Goal: Transaction & Acquisition: Purchase product/service

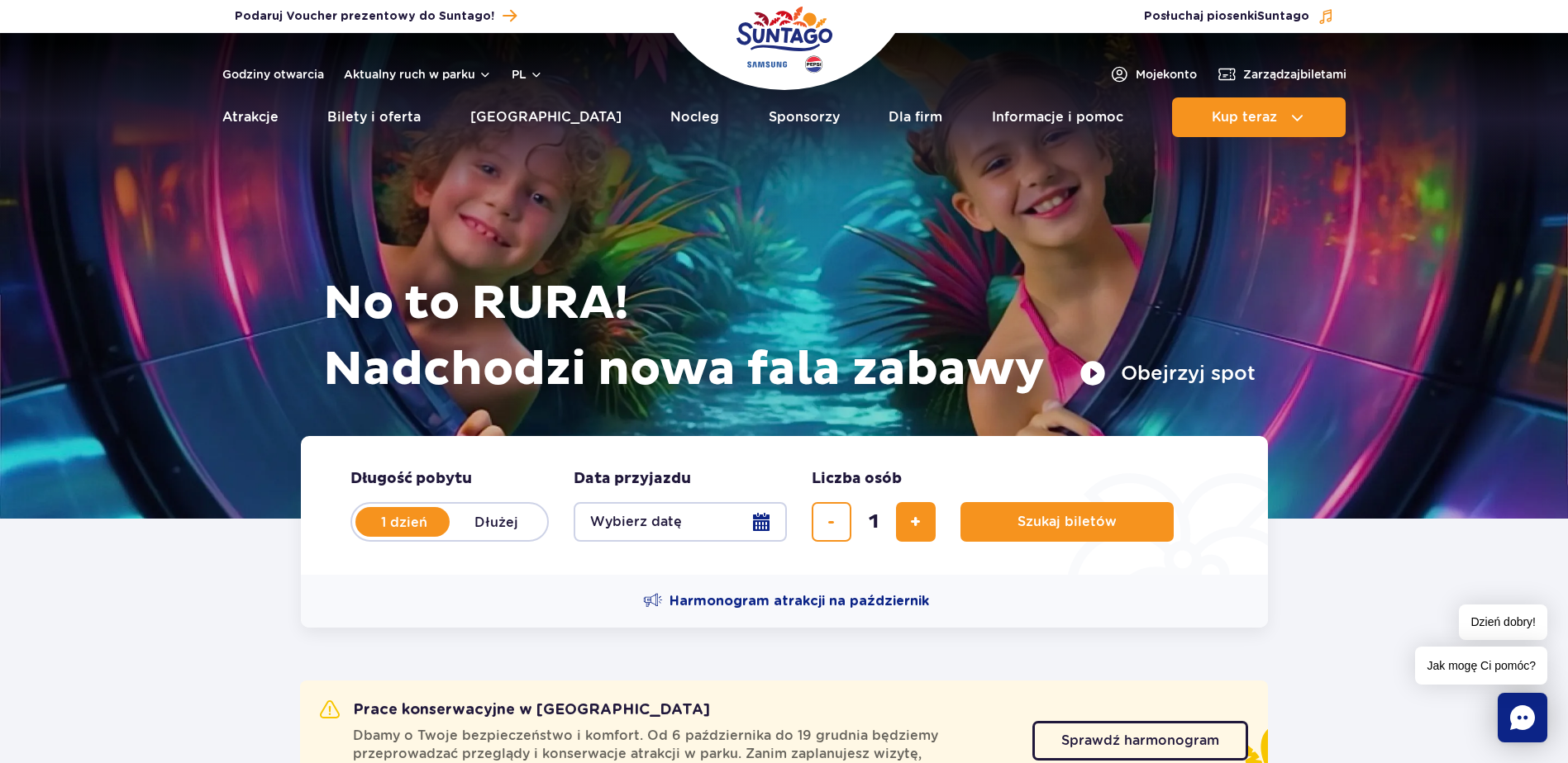
click at [489, 513] on label "Dłużej" at bounding box center [496, 521] width 95 height 34
click at [468, 536] on input "Dłużej" at bounding box center [459, 538] width 18 height 3
radio input "false"
radio input "true"
click at [769, 525] on button "Wybierz datę" at bounding box center [680, 521] width 213 height 39
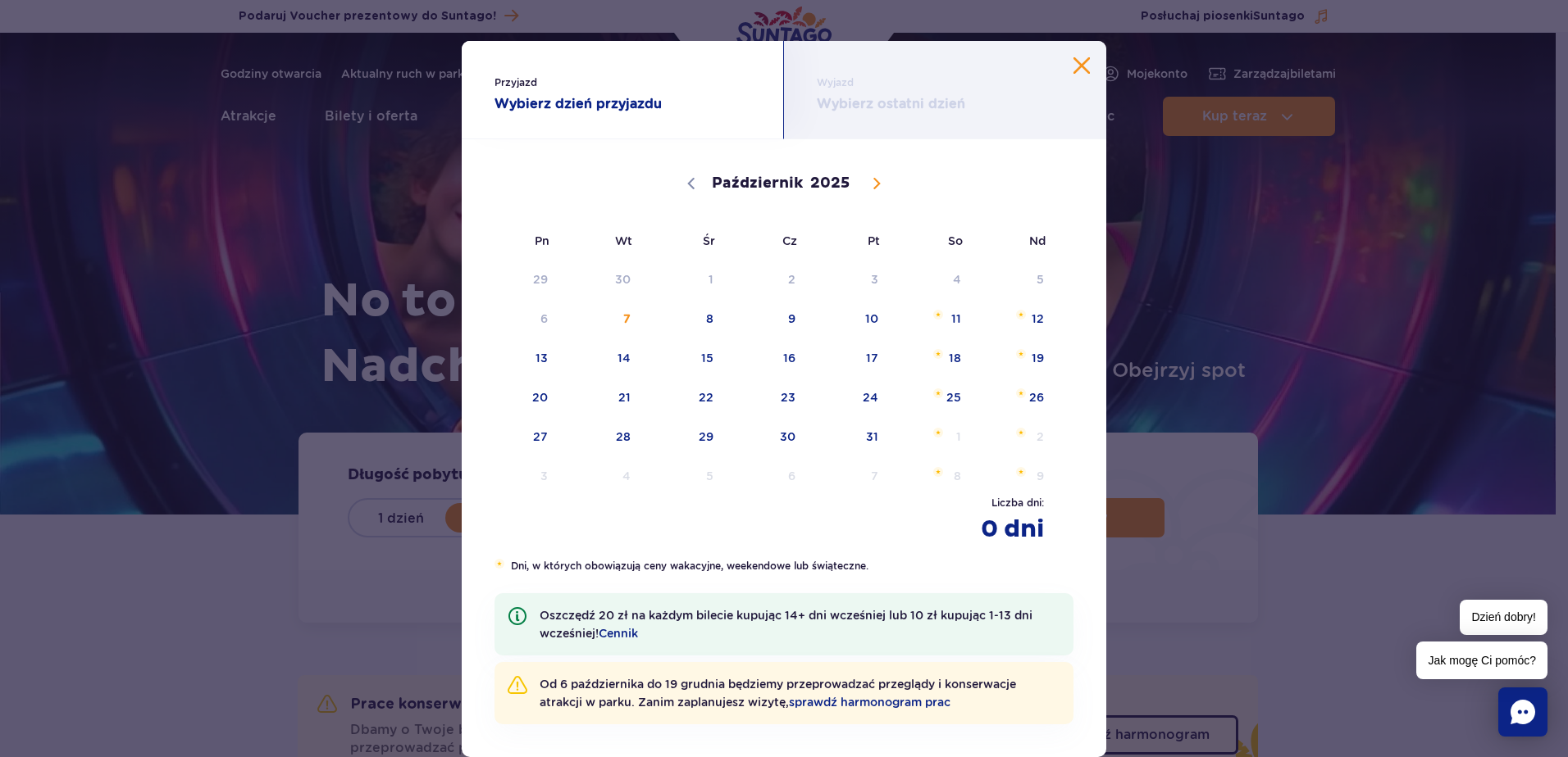
click at [871, 188] on icon at bounding box center [876, 183] width 12 height 12
select select "11"
click at [1007, 393] on span "28" at bounding box center [1016, 397] width 83 height 37
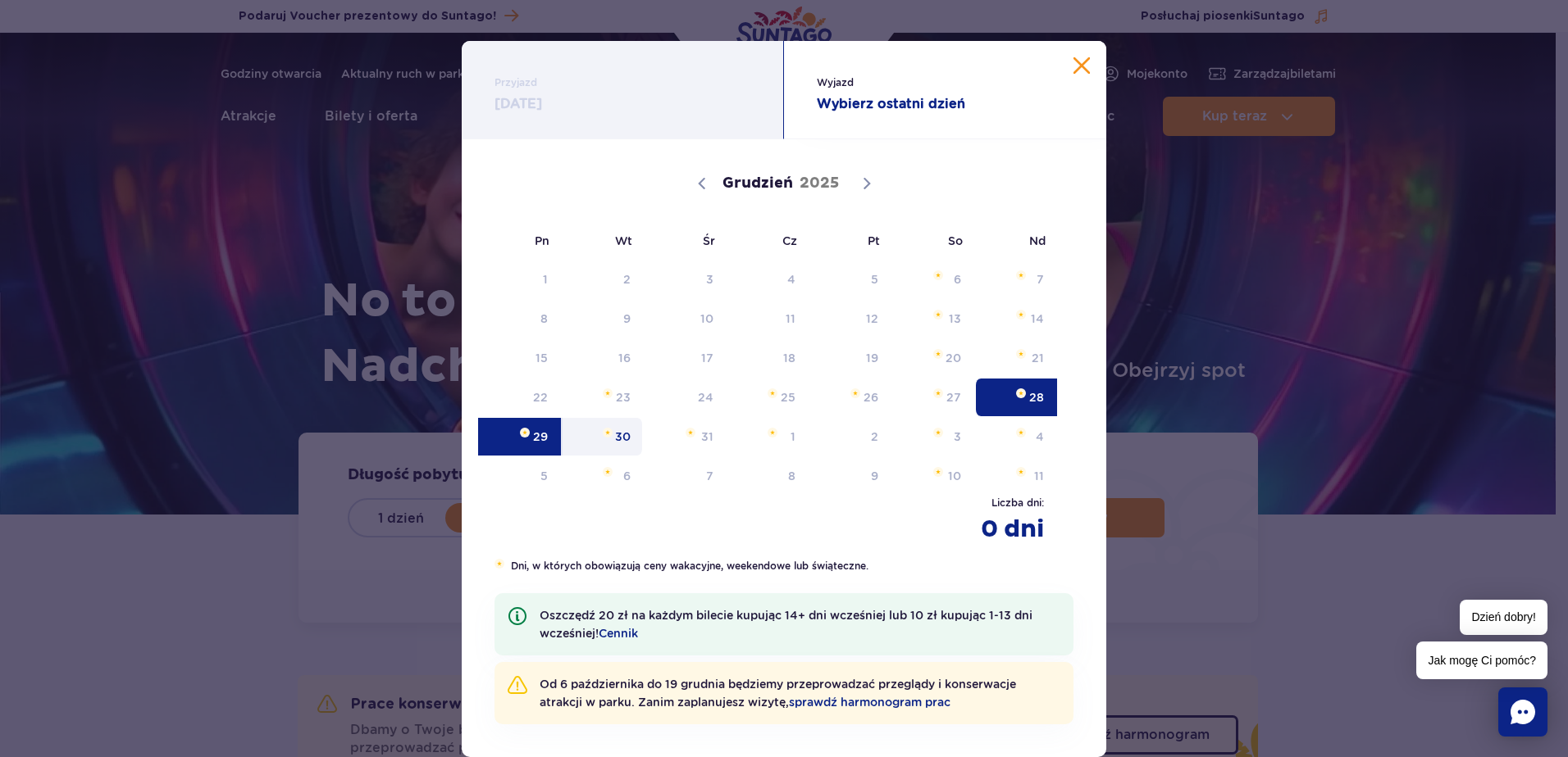
click at [607, 438] on span "30" at bounding box center [602, 436] width 83 height 37
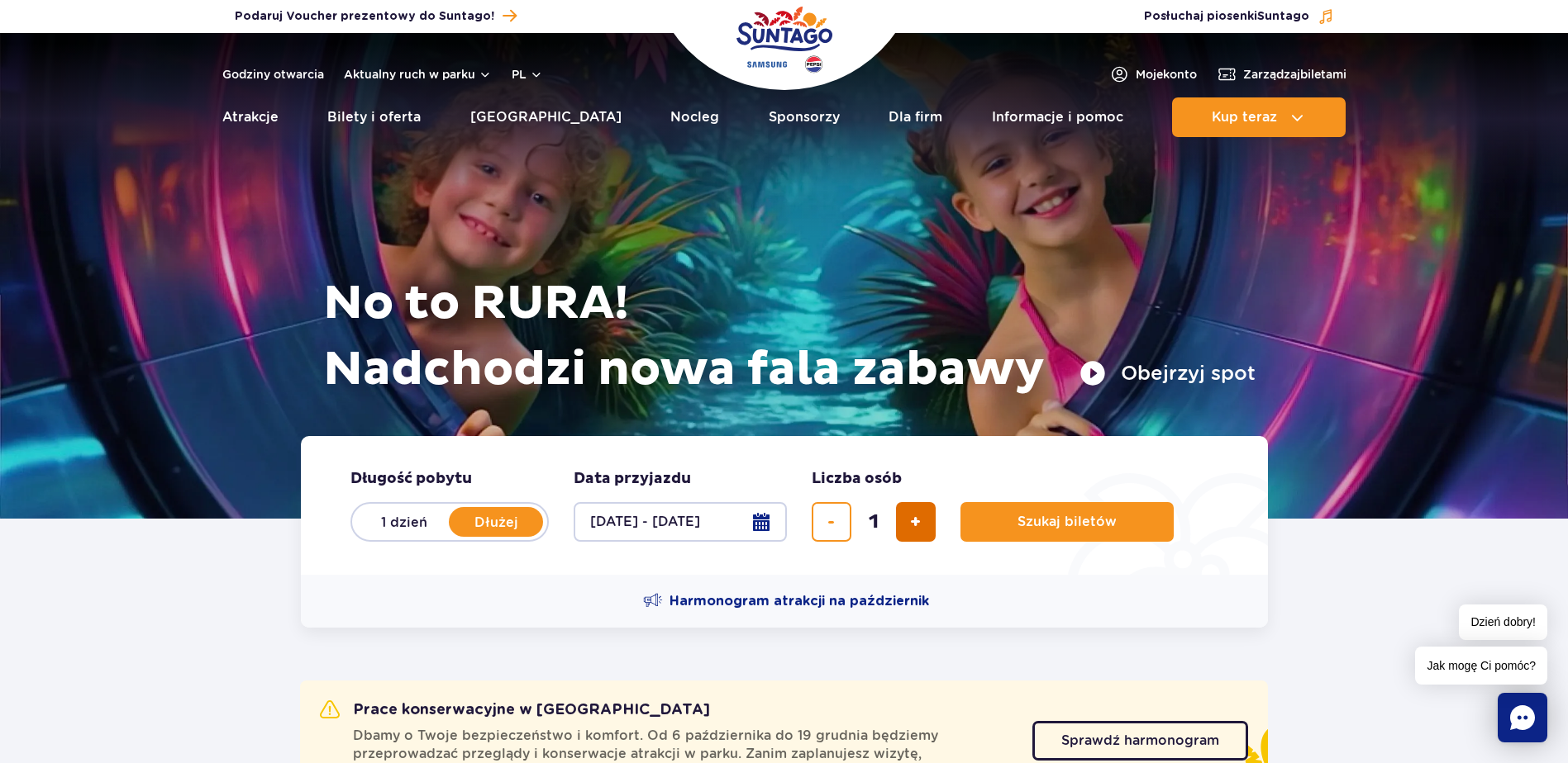
click at [922, 534] on button "dodaj bilet" at bounding box center [915, 521] width 39 height 39
type input "3"
click at [1010, 531] on button "Szukaj biletów" at bounding box center [1067, 521] width 213 height 39
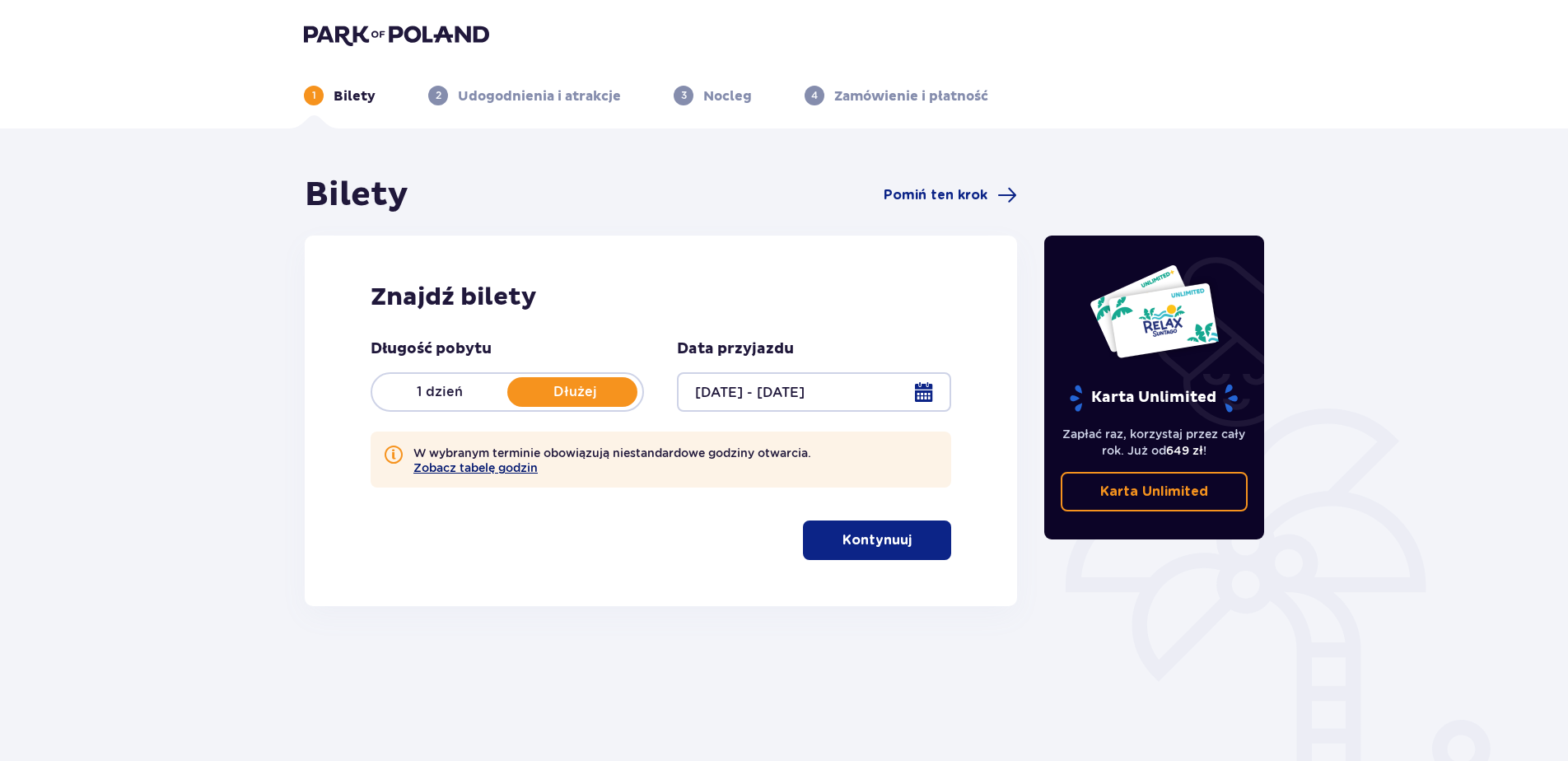
click at [530, 472] on button "Zobacz tabelę godzin" at bounding box center [475, 468] width 124 height 13
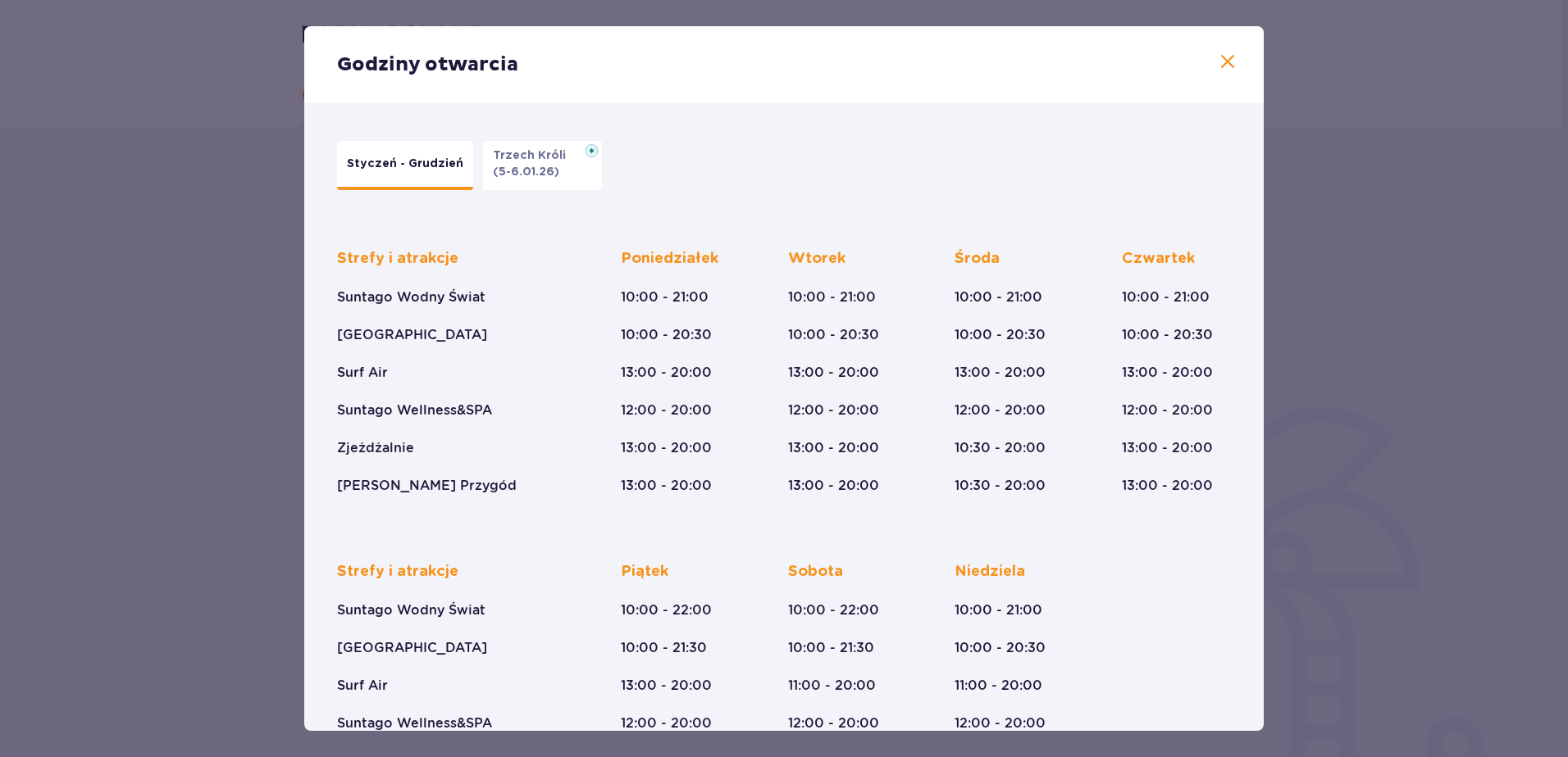
click at [550, 158] on p "Trzech Króli" at bounding box center [534, 156] width 83 height 17
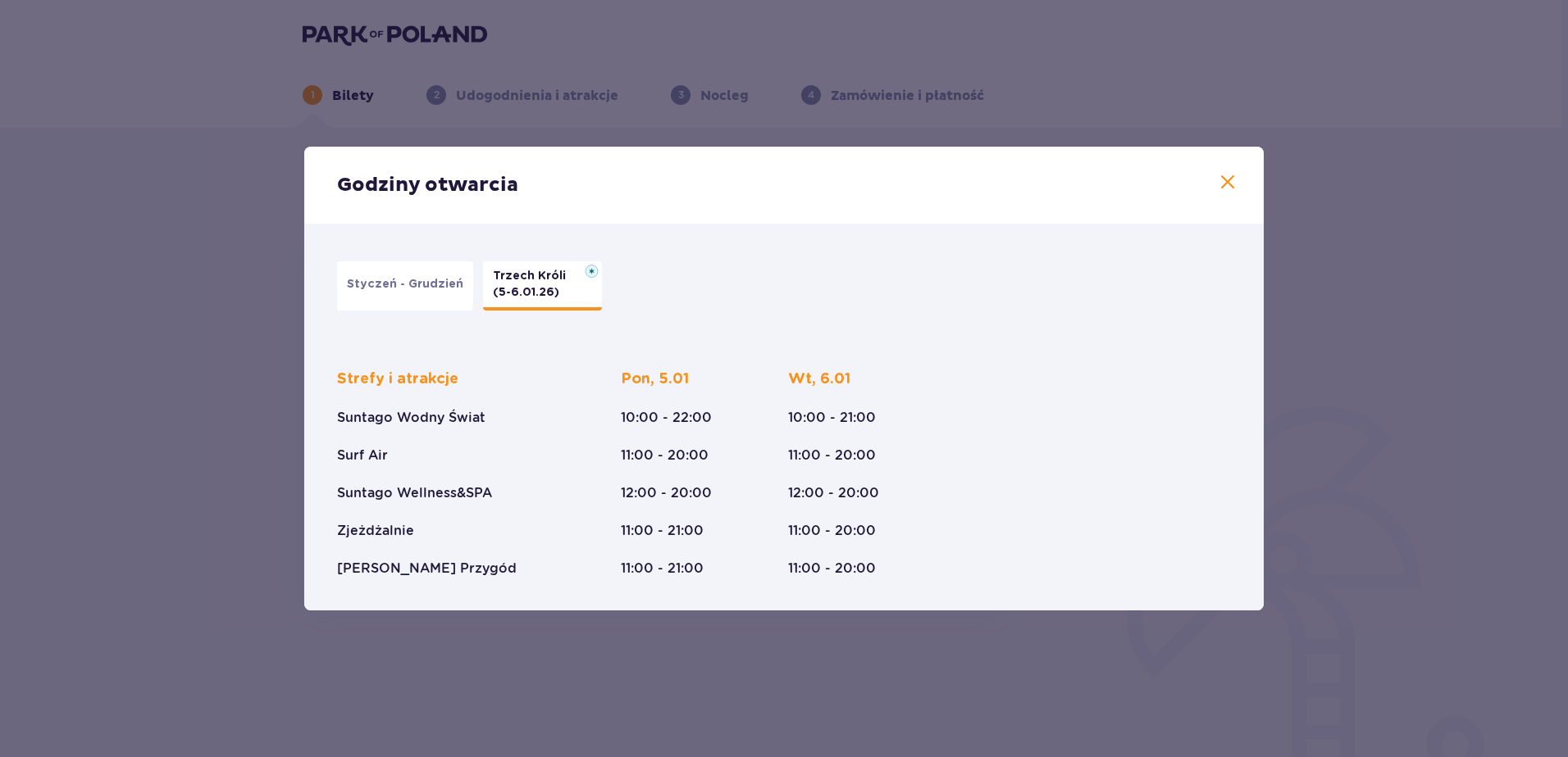
click at [412, 279] on p "Styczeń - Grudzień" at bounding box center [405, 285] width 116 height 17
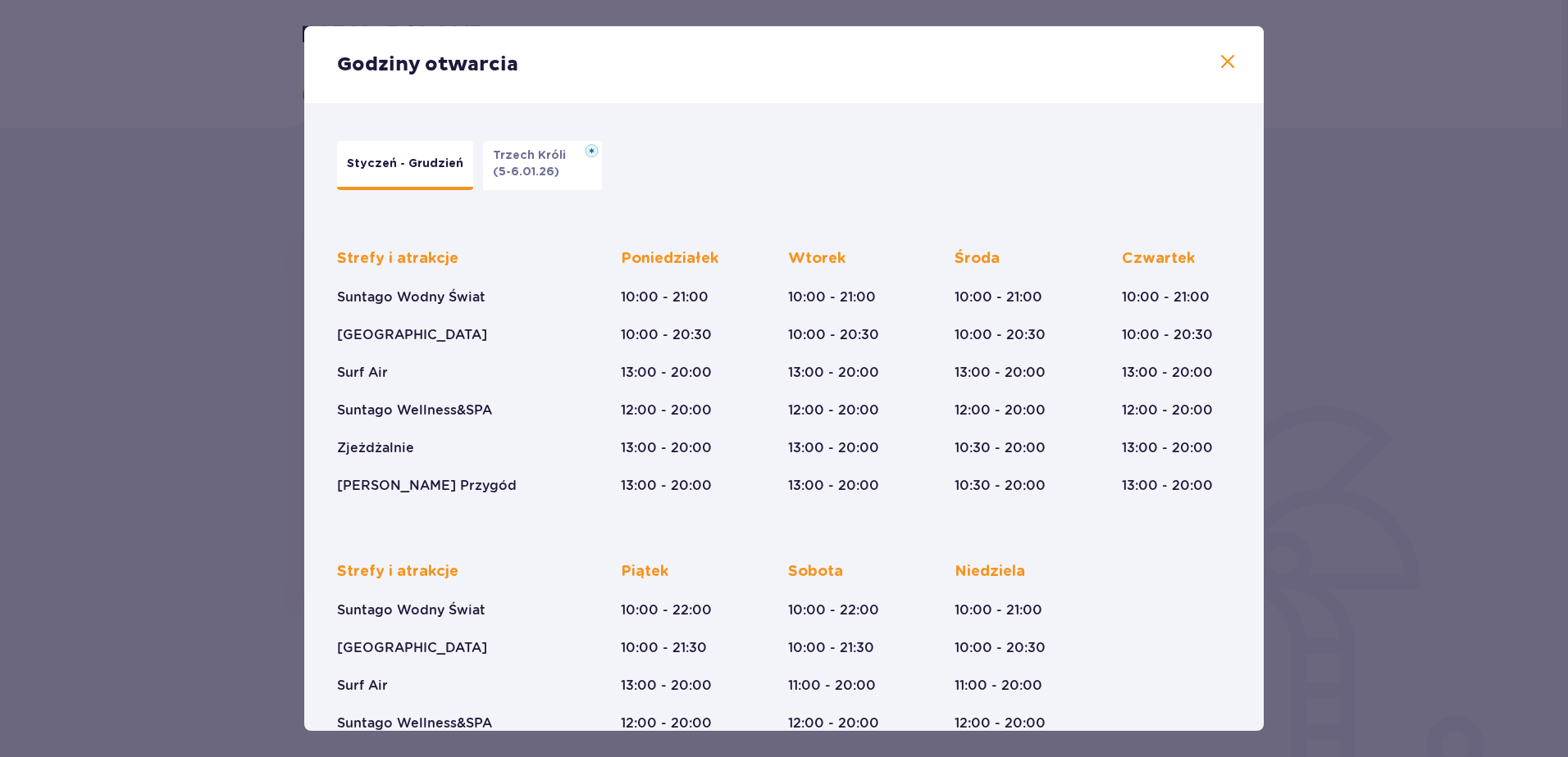
click at [1218, 61] on span at bounding box center [1227, 62] width 20 height 20
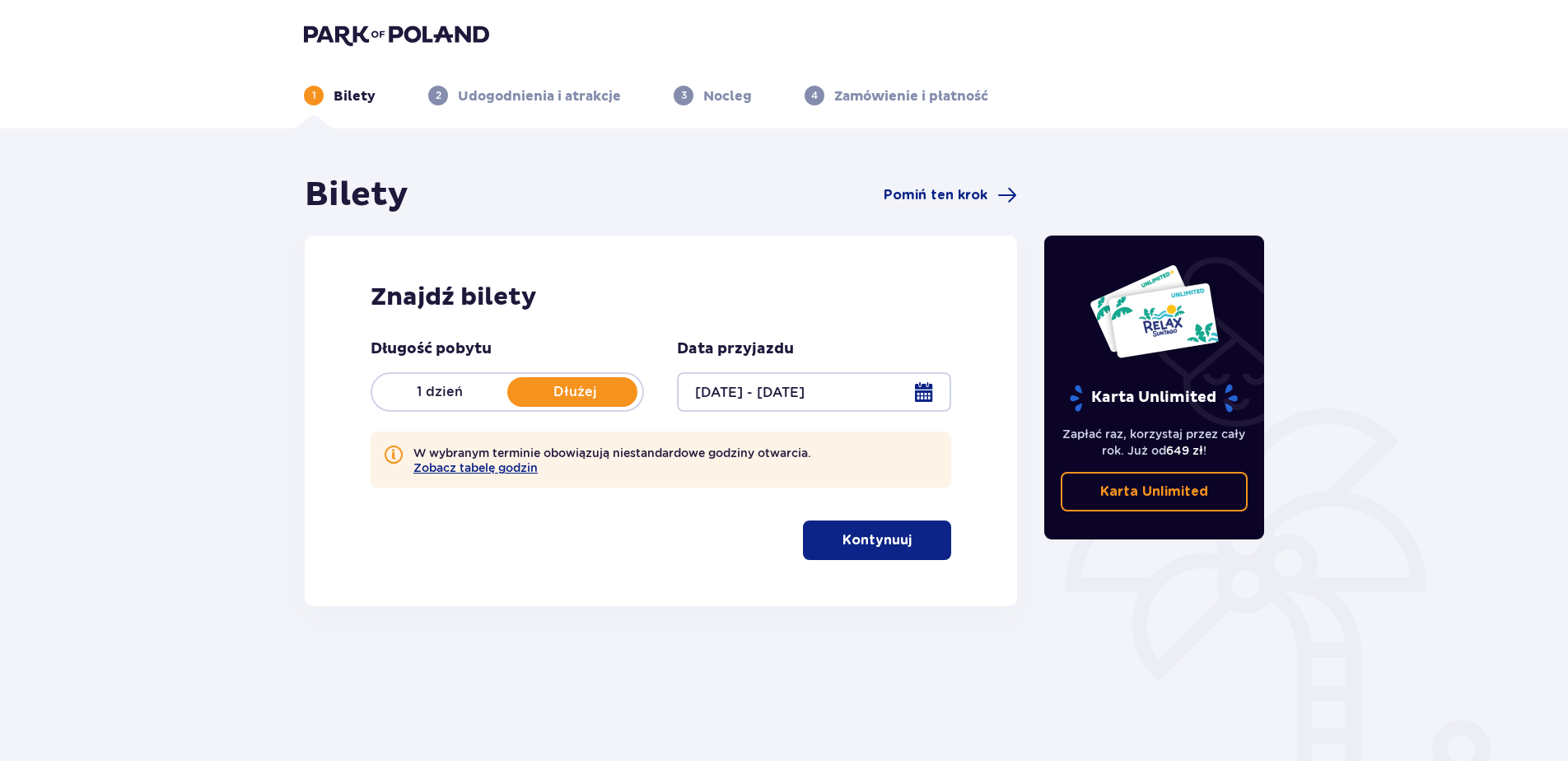
click at [902, 534] on button "Kontynuuj" at bounding box center [877, 540] width 148 height 39
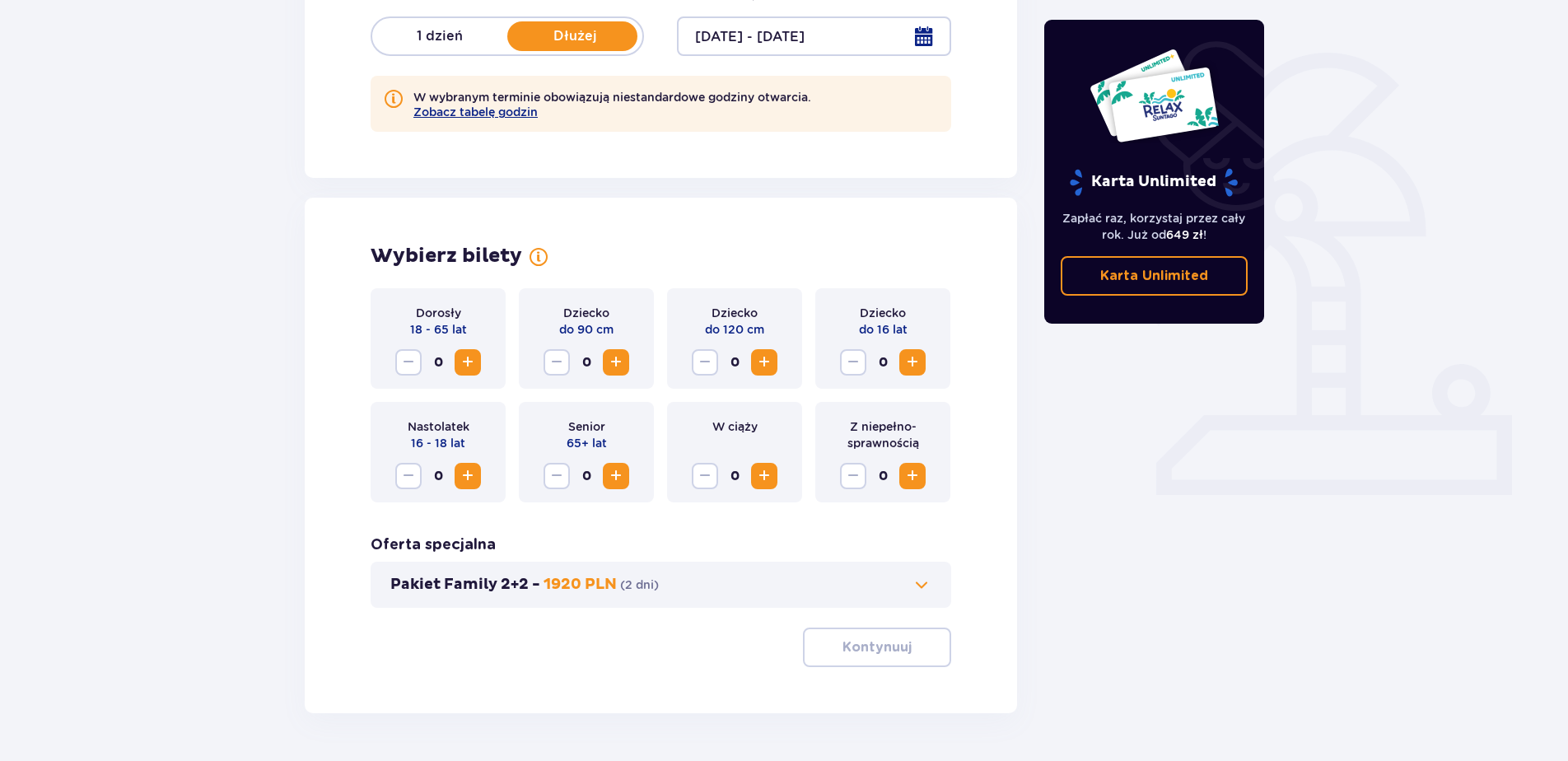
scroll to position [407, 0]
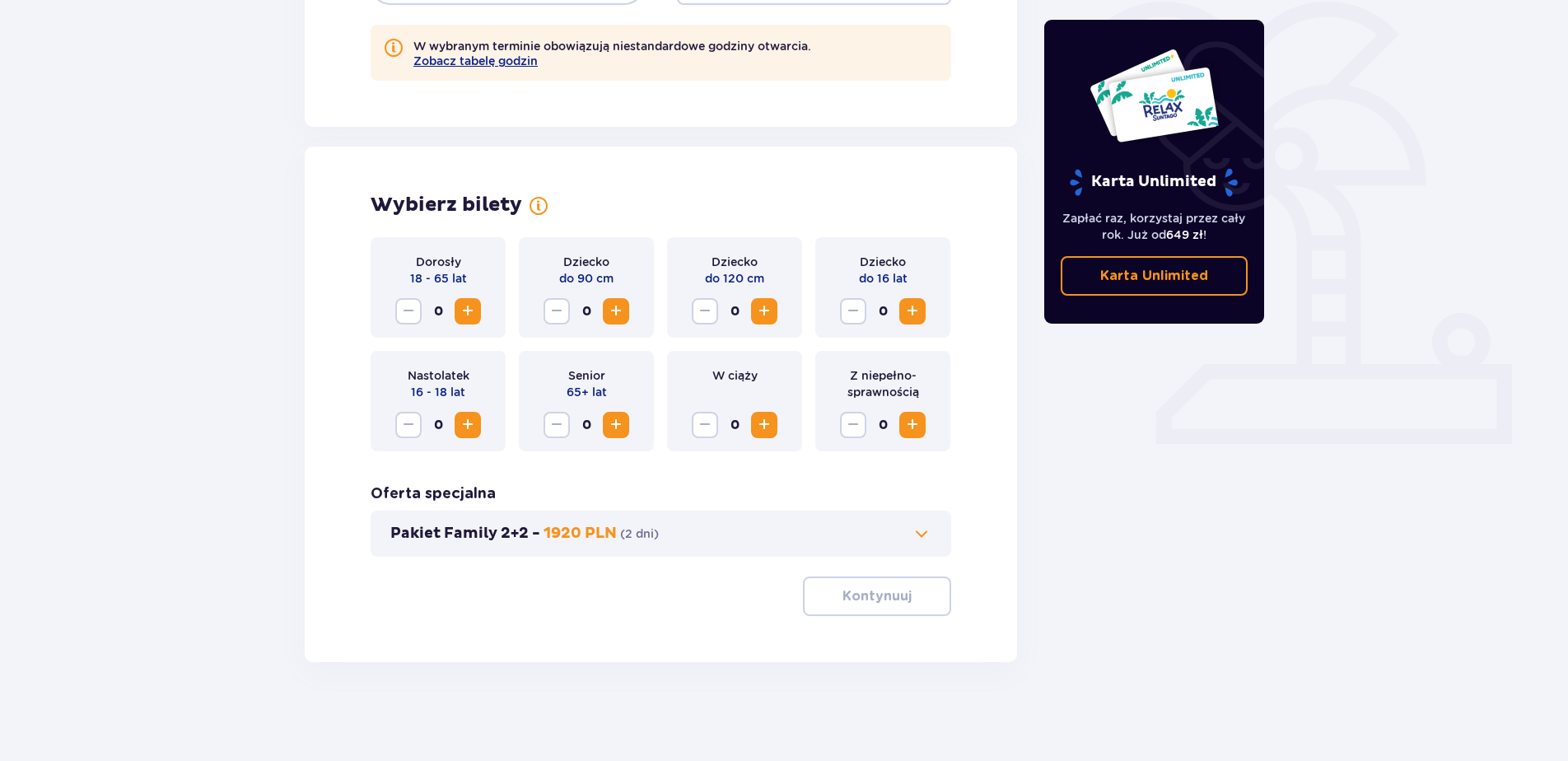
click at [473, 313] on span "Zwiększ" at bounding box center [468, 311] width 20 height 20
click at [470, 313] on span "Zwiększ" at bounding box center [468, 311] width 20 height 20
click at [418, 313] on button "Zmniejsz" at bounding box center [409, 311] width 27 height 27
click at [475, 316] on span "Zwiększ" at bounding box center [468, 311] width 20 height 20
click at [769, 319] on span "Zwiększ" at bounding box center [764, 311] width 20 height 20
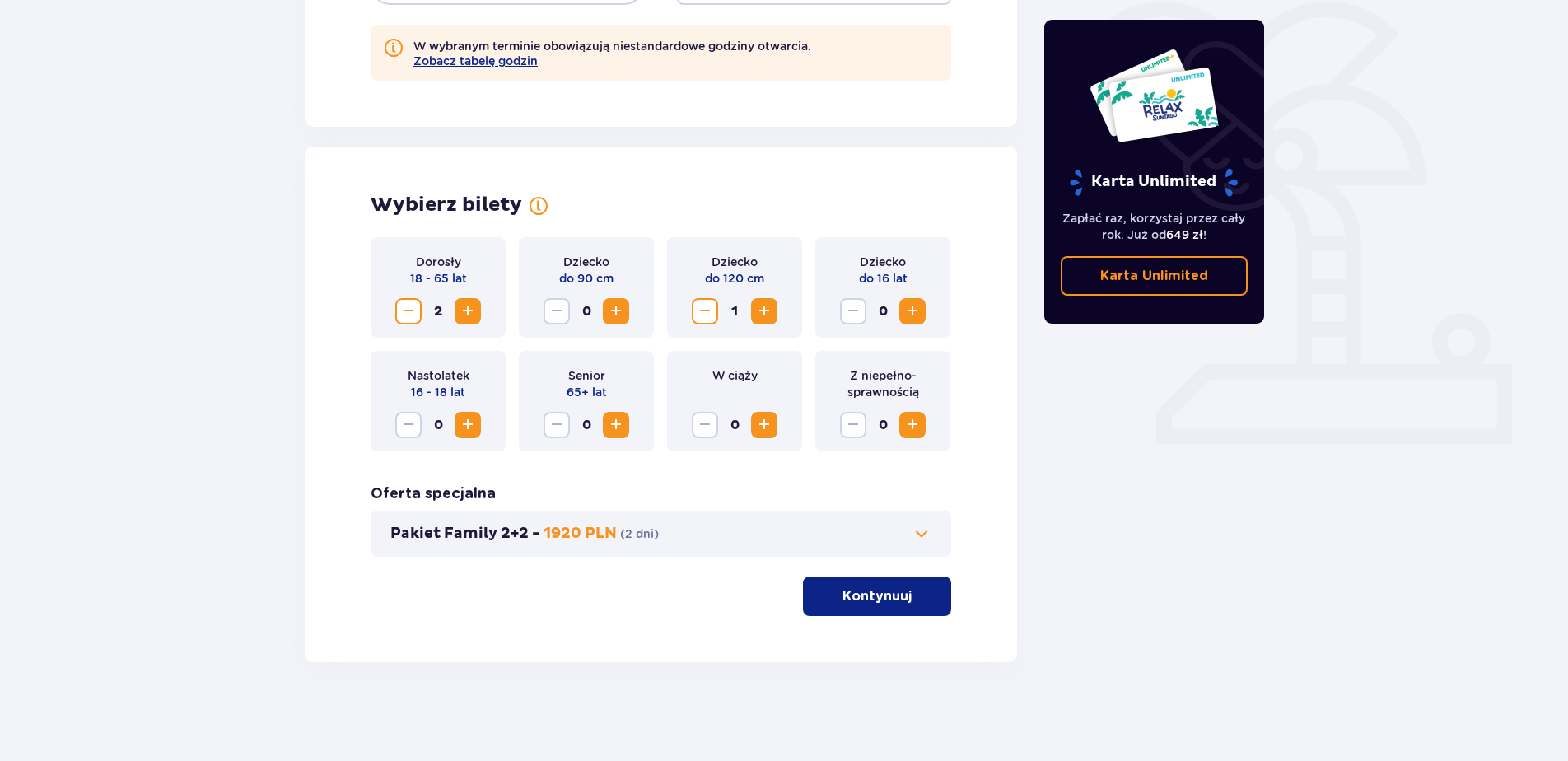
click at [842, 592] on p "Kontynuuj" at bounding box center [877, 597] width 69 height 18
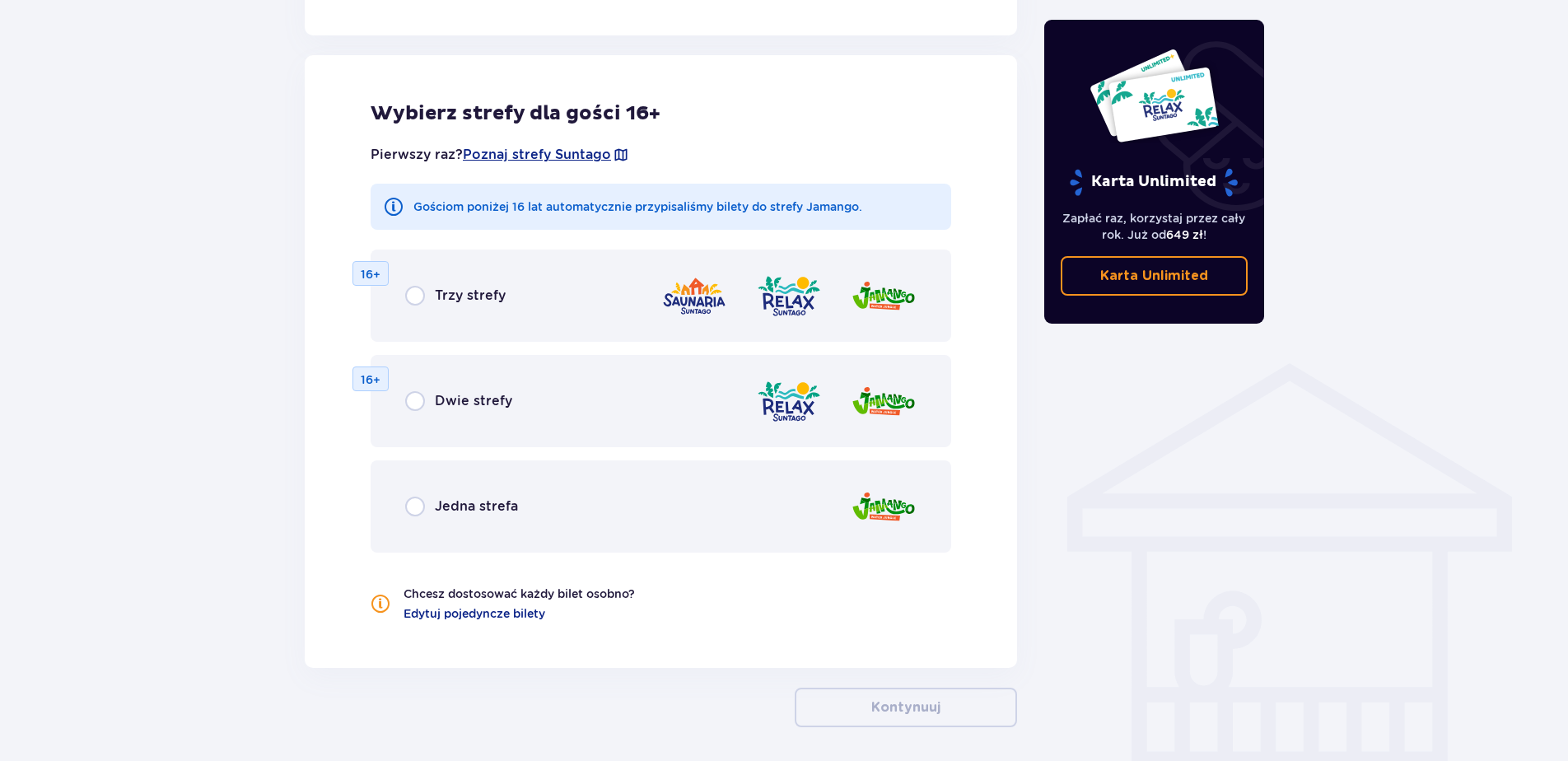
scroll to position [990, 0]
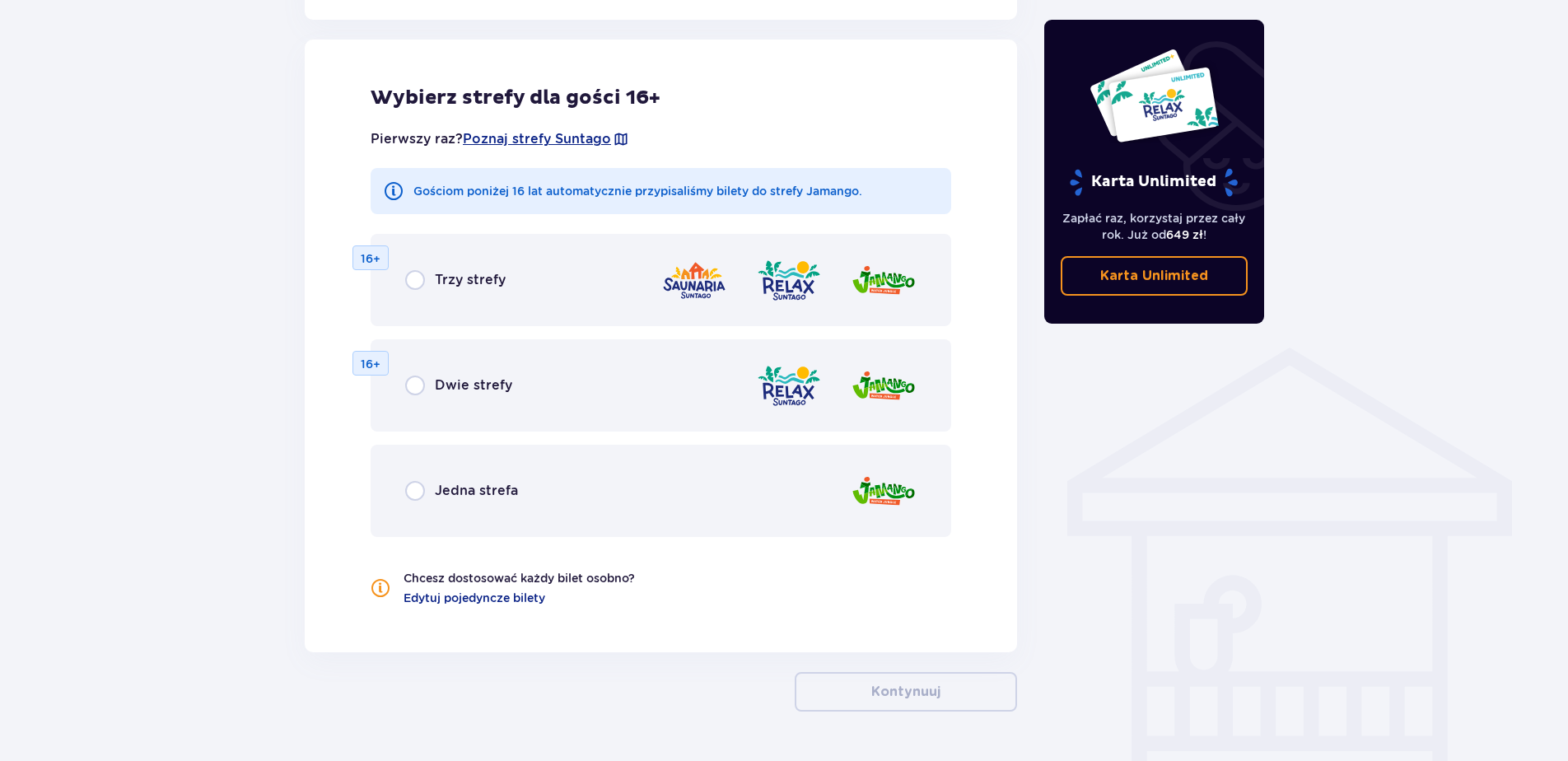
click at [445, 275] on span "Trzy strefy" at bounding box center [470, 280] width 71 height 18
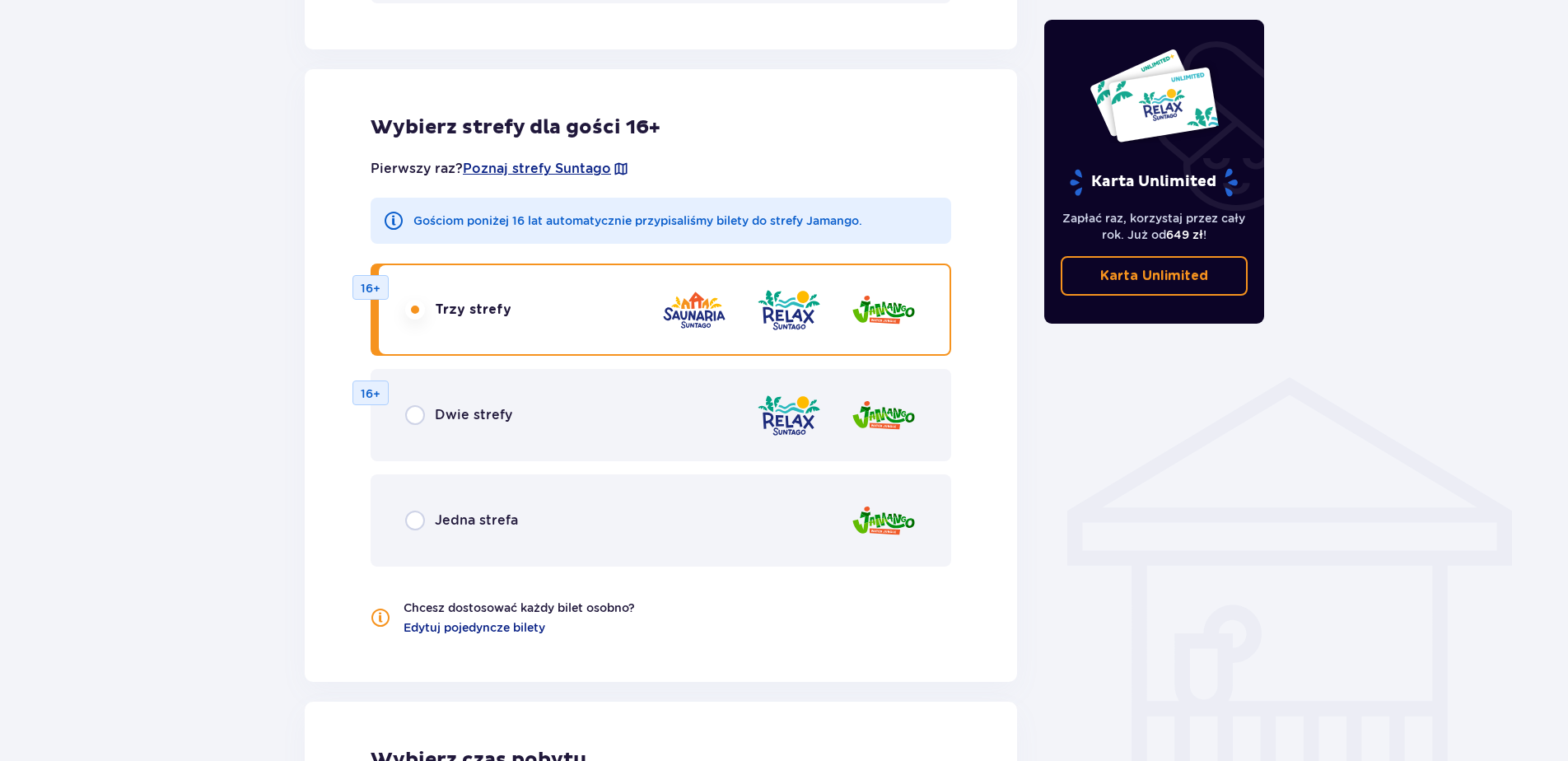
scroll to position [935, 0]
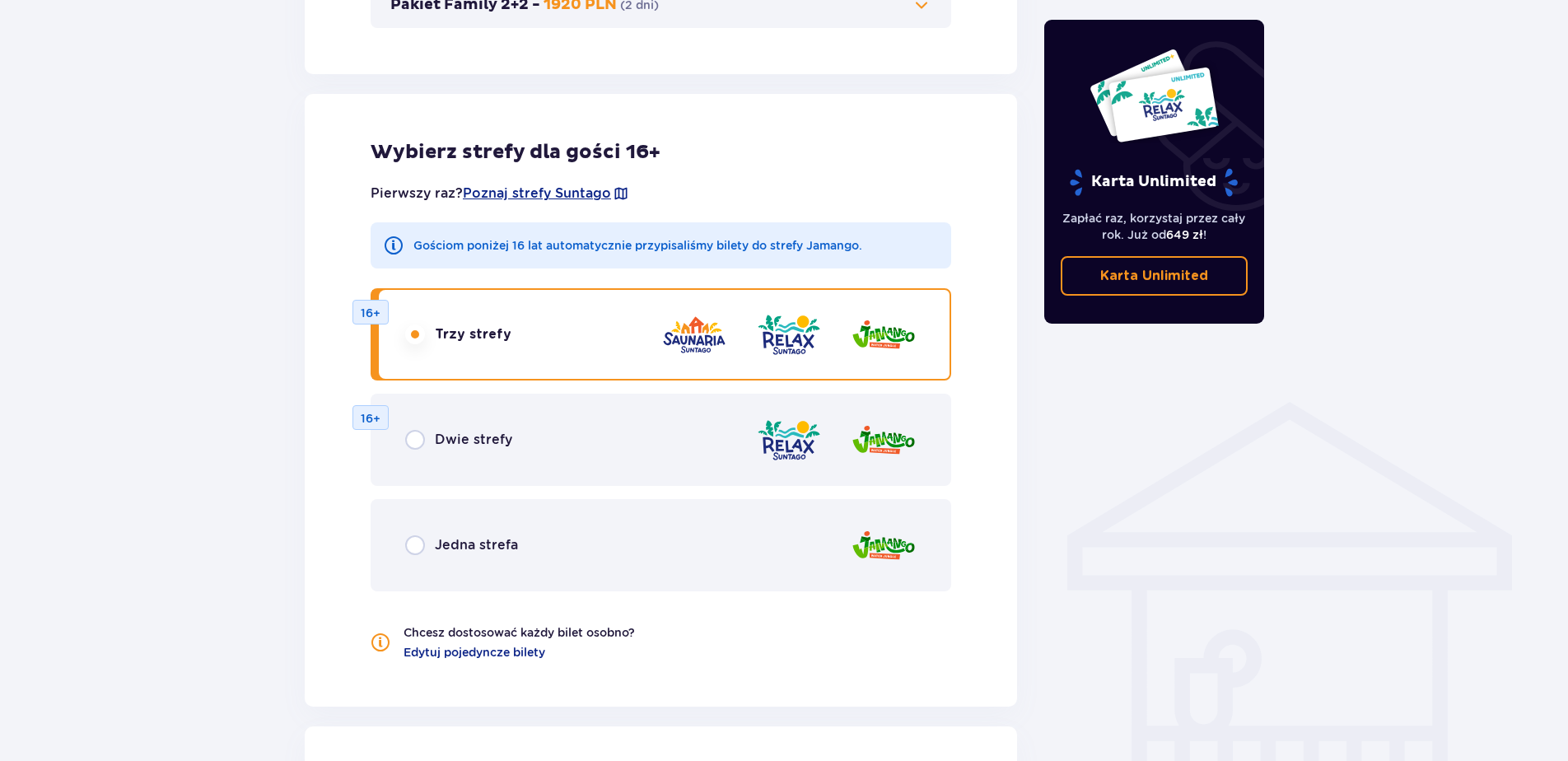
click at [616, 407] on div "Dwie strefy 16+" at bounding box center [661, 440] width 580 height 93
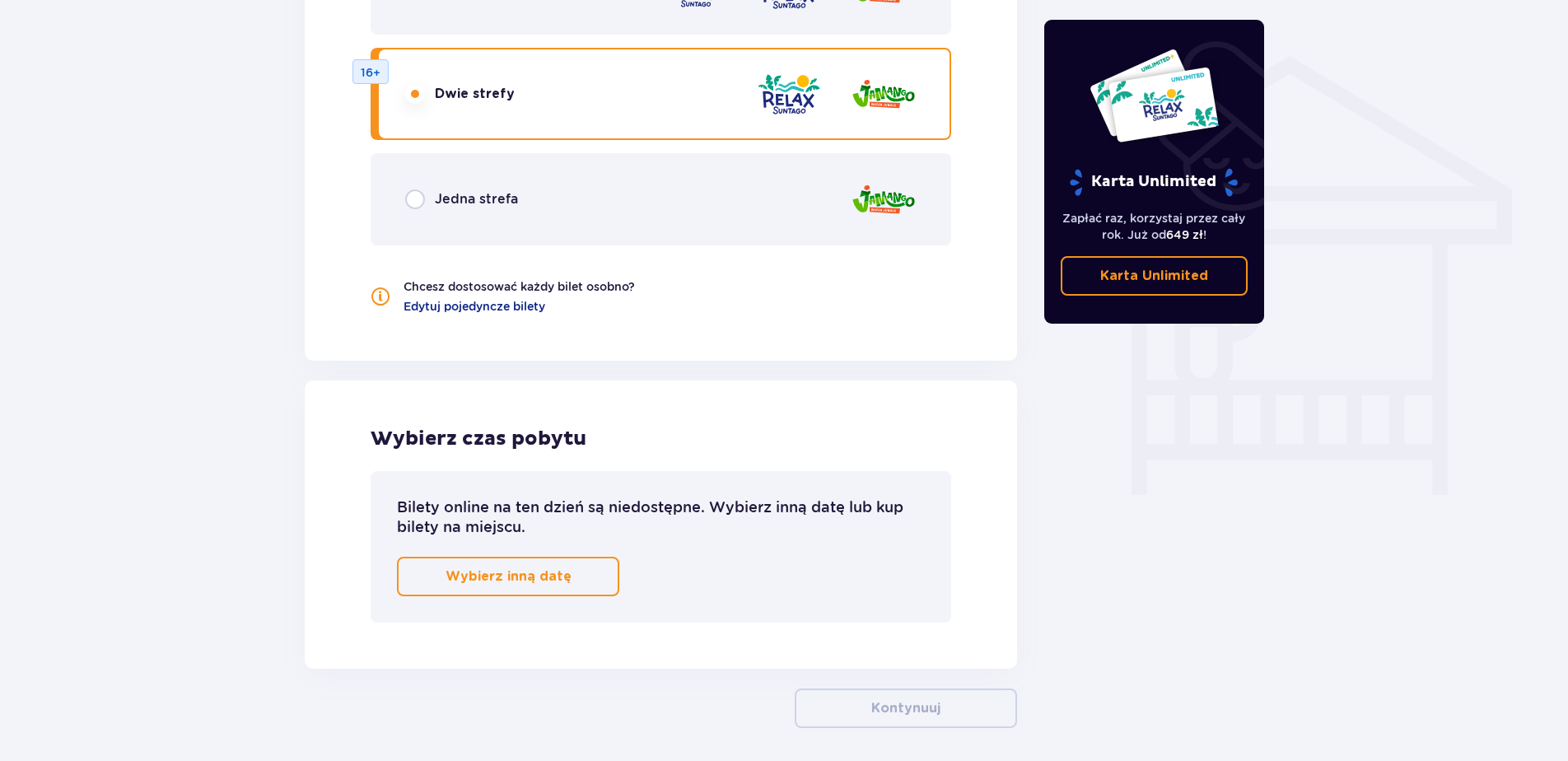
scroll to position [1101, 0]
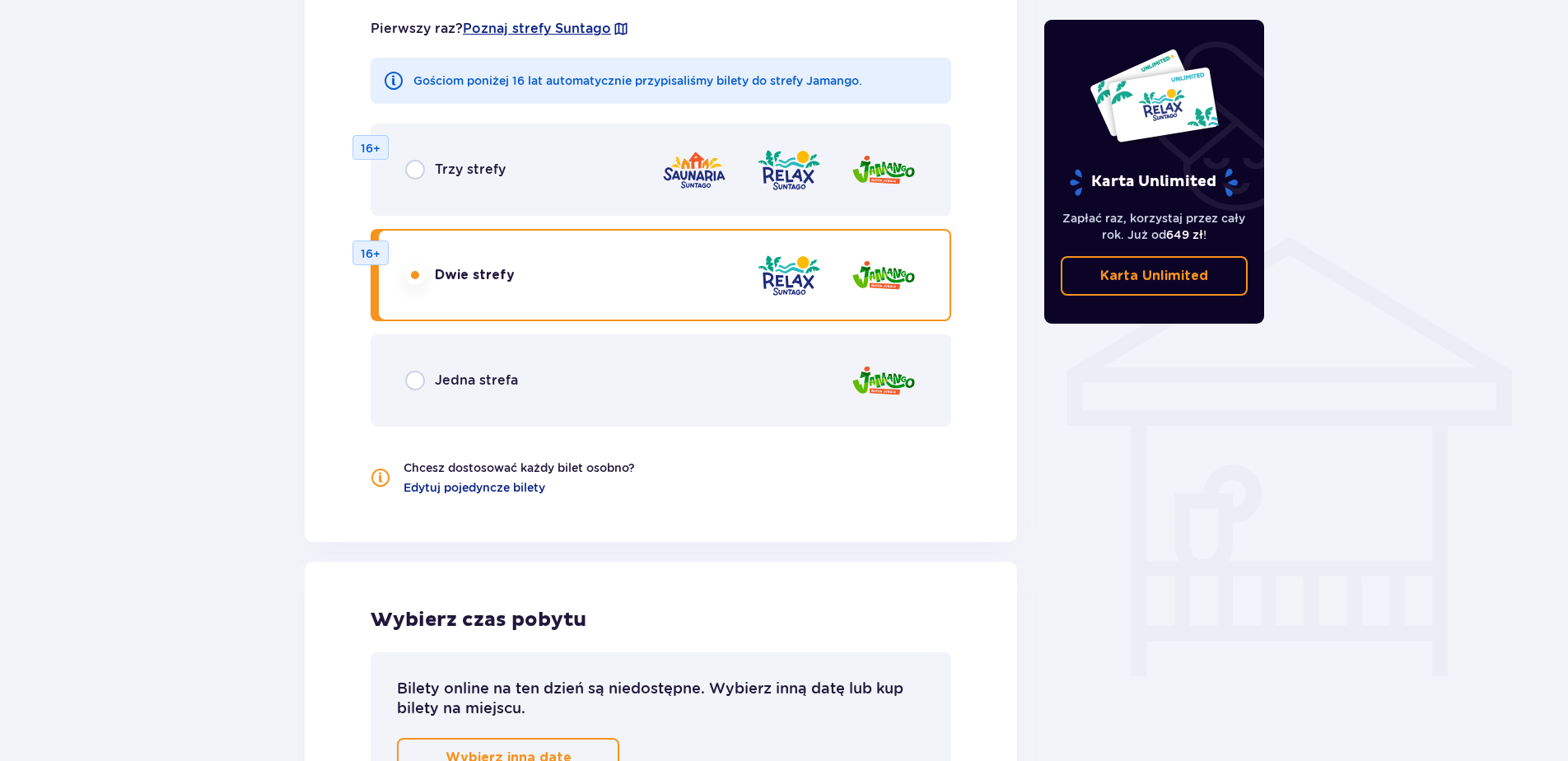
click at [608, 199] on div "Trzy strefy 16+" at bounding box center [661, 169] width 580 height 93
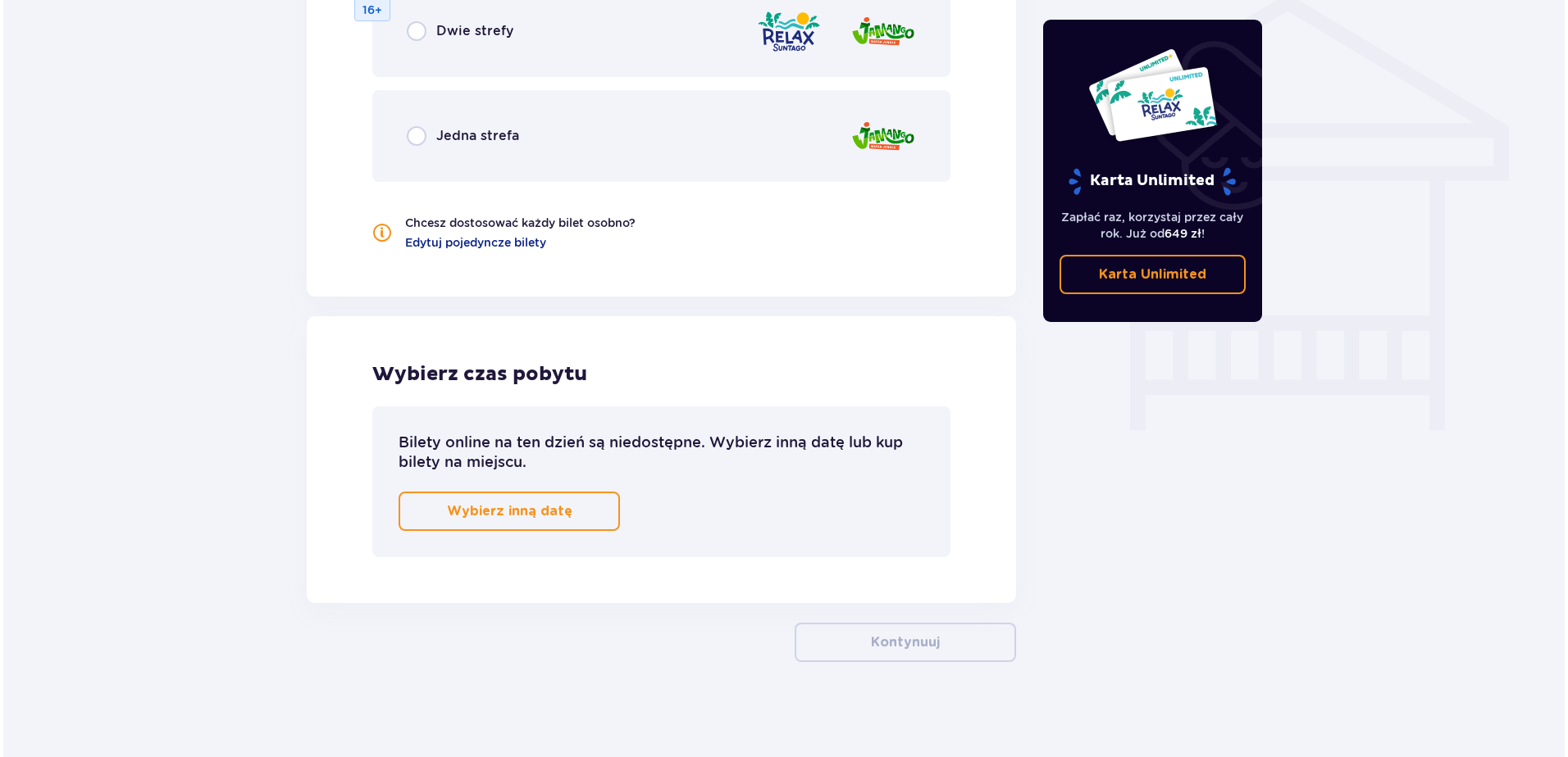
scroll to position [1341, 0]
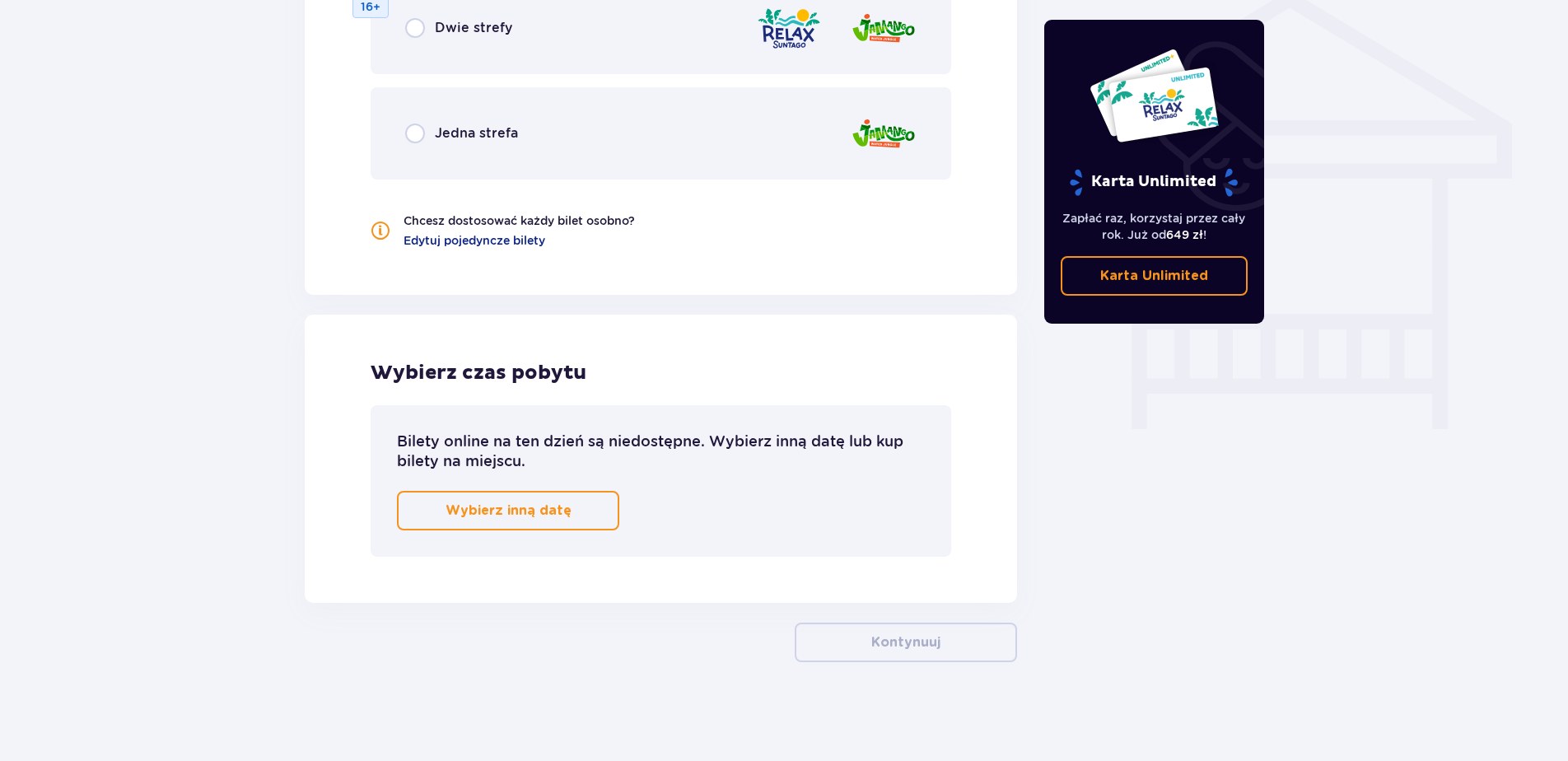
click at [586, 513] on button "Wybierz inną datę" at bounding box center [508, 510] width 223 height 39
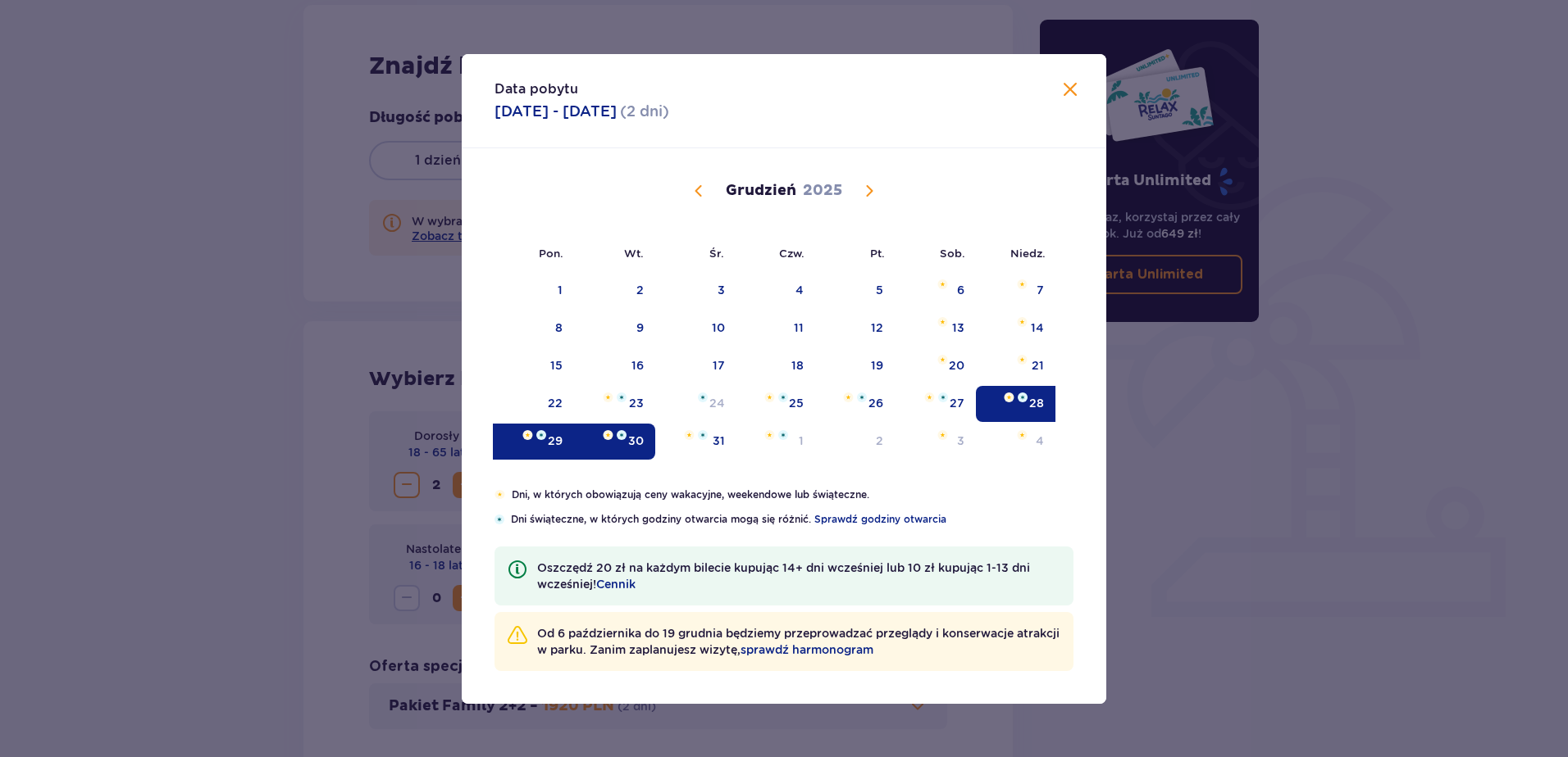
scroll to position [215, 0]
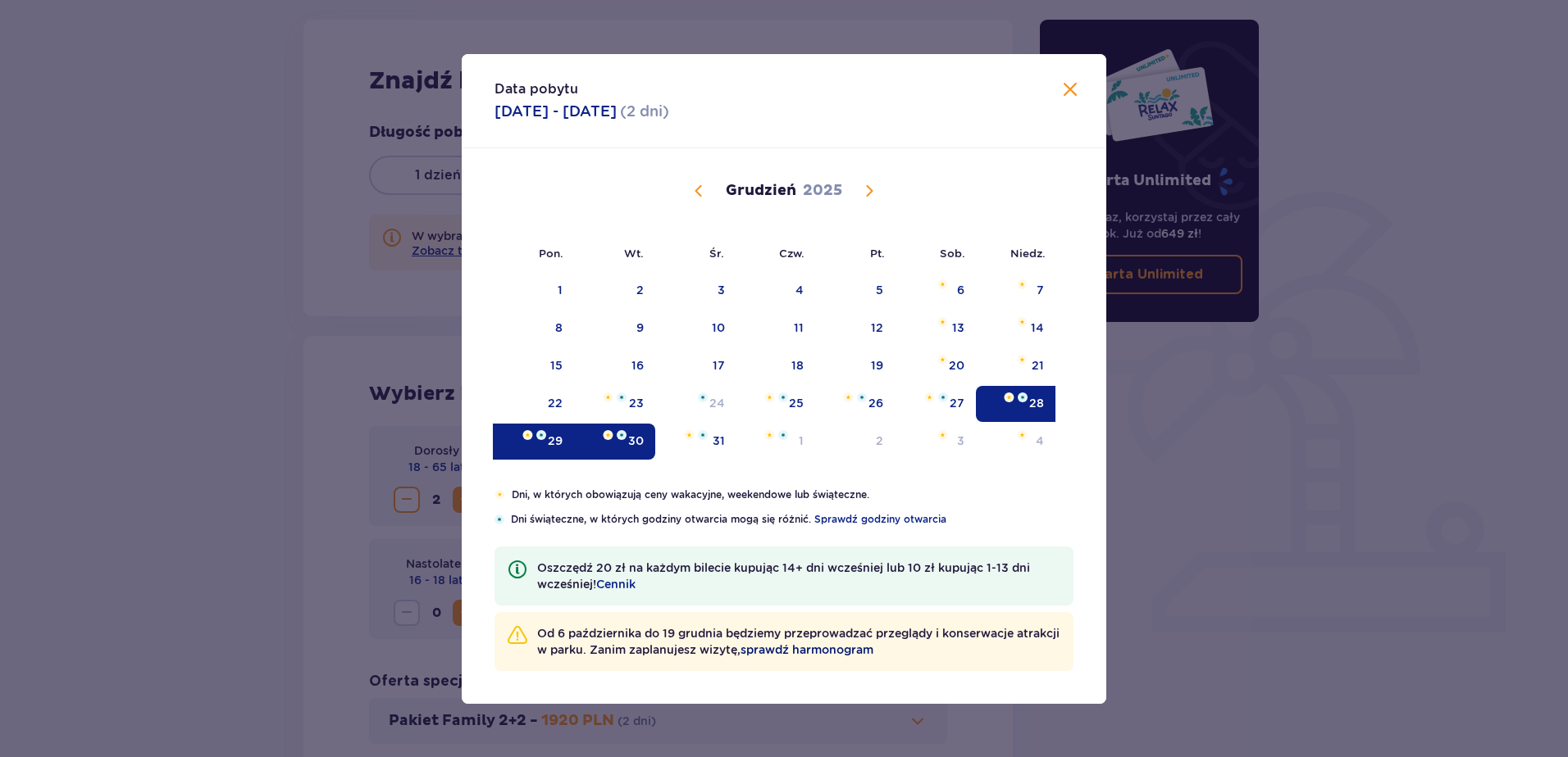
click at [810, 655] on span "sprawdź harmonogram" at bounding box center [806, 650] width 133 height 17
click at [1071, 101] on div "Data pobytu [DATE] - [DATE] ( 2 dni )" at bounding box center [784, 101] width 644 height 95
click at [1071, 92] on span "Zamknij" at bounding box center [1070, 90] width 20 height 20
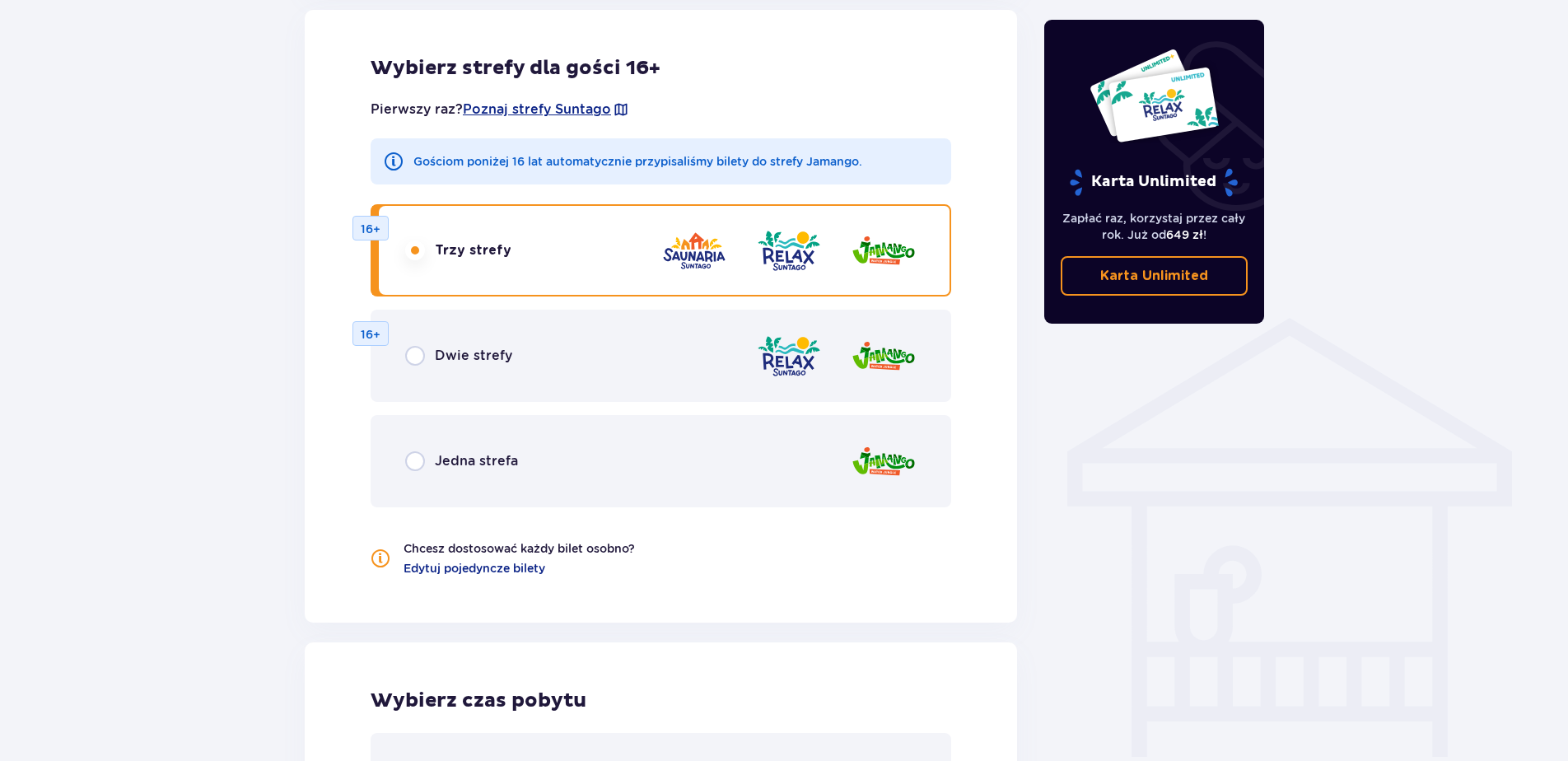
scroll to position [1018, 0]
click at [487, 347] on div "Dwie strefy 16+" at bounding box center [661, 357] width 580 height 93
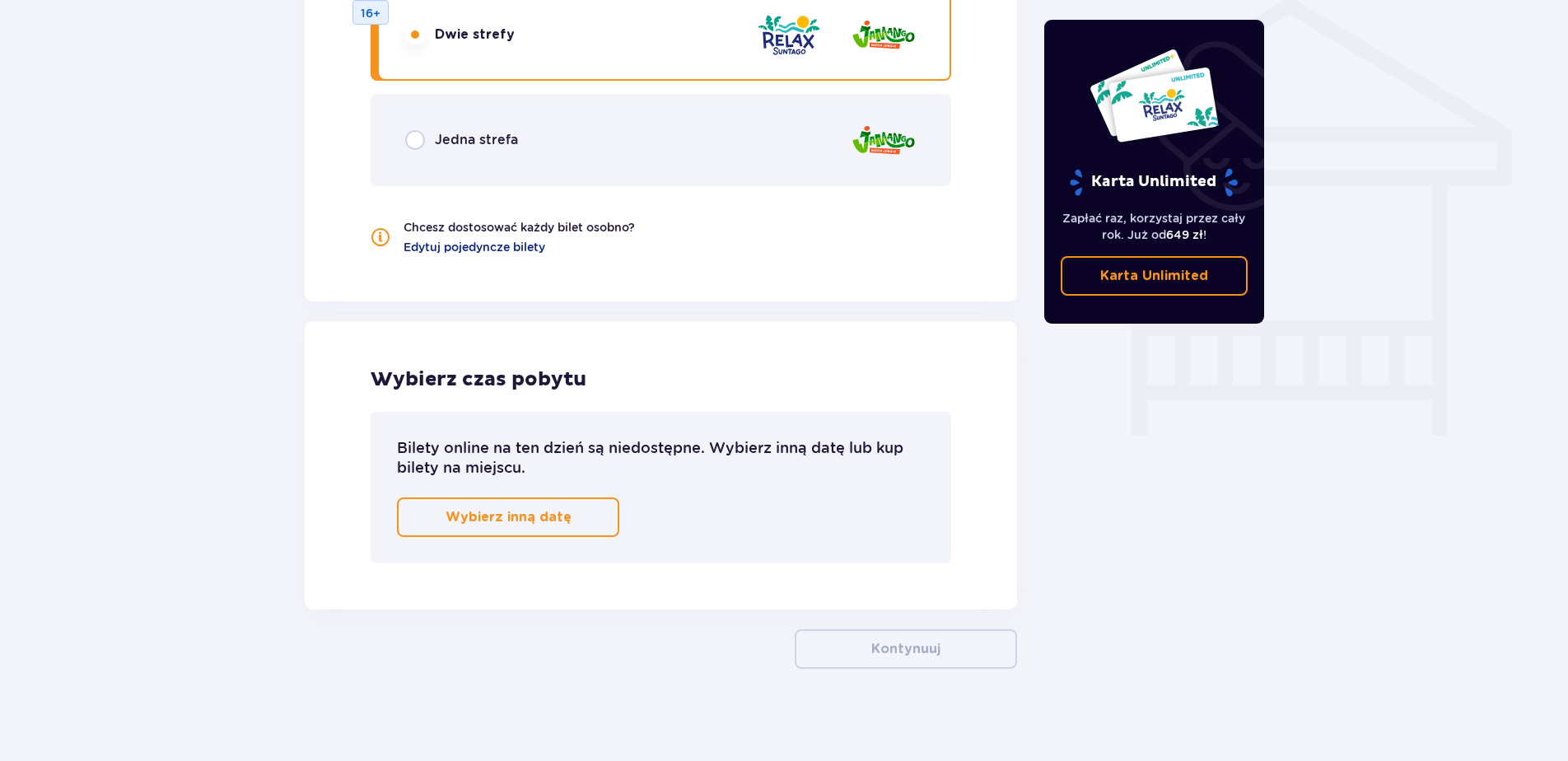
scroll to position [1348, 0]
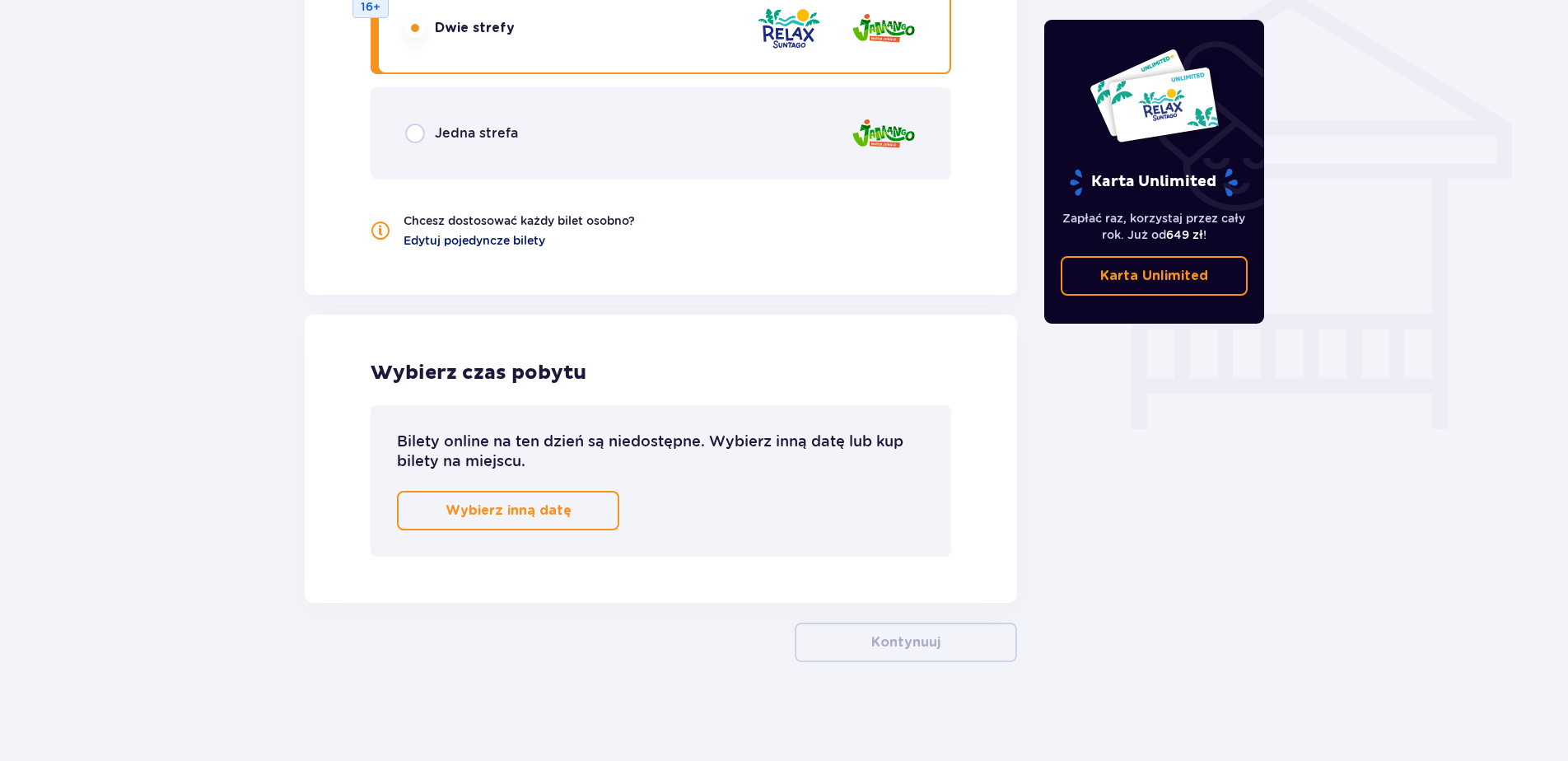
click at [544, 248] on span "Edytuj pojedyncze bilety" at bounding box center [475, 240] width 142 height 17
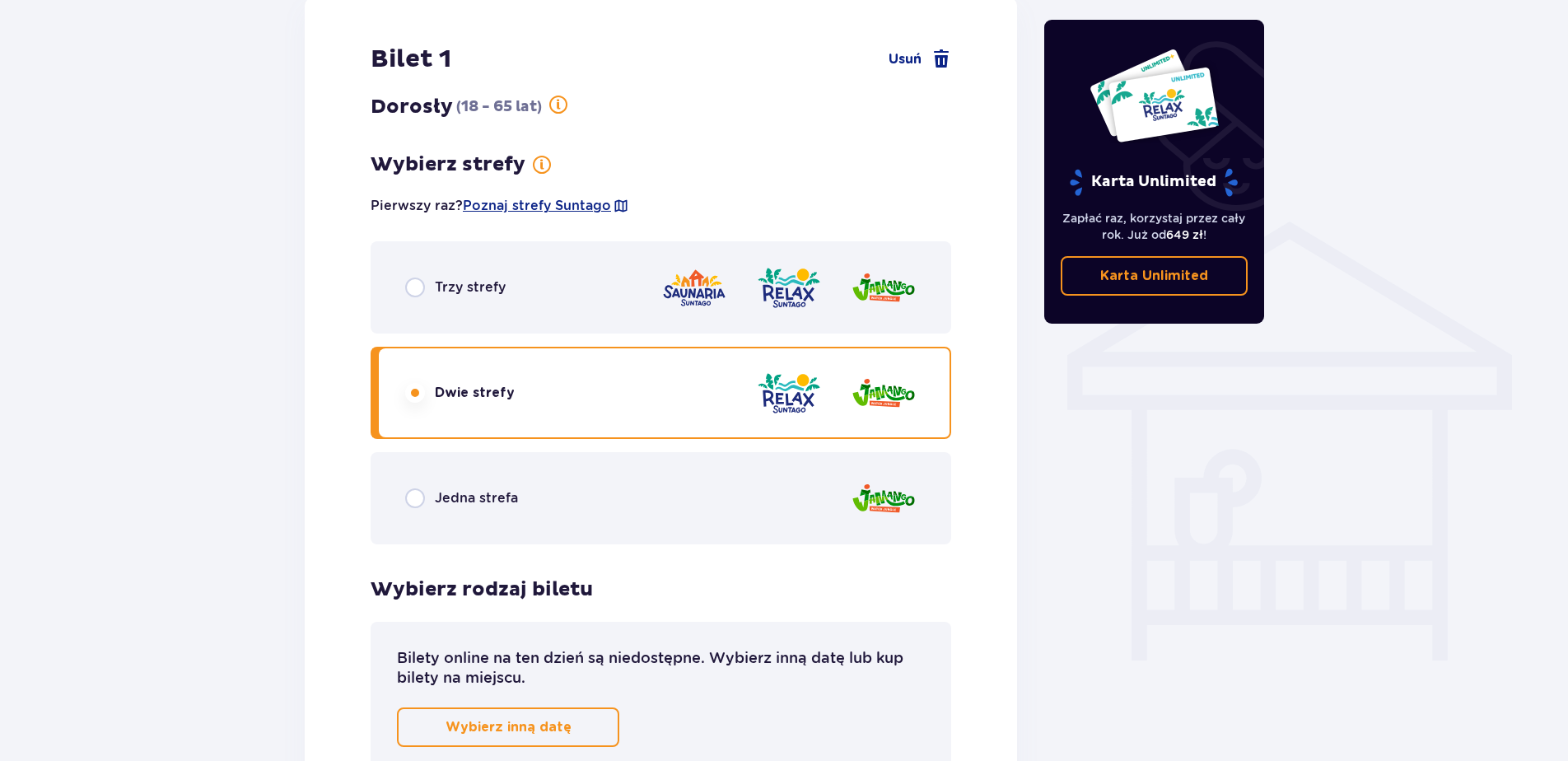
scroll to position [990, 0]
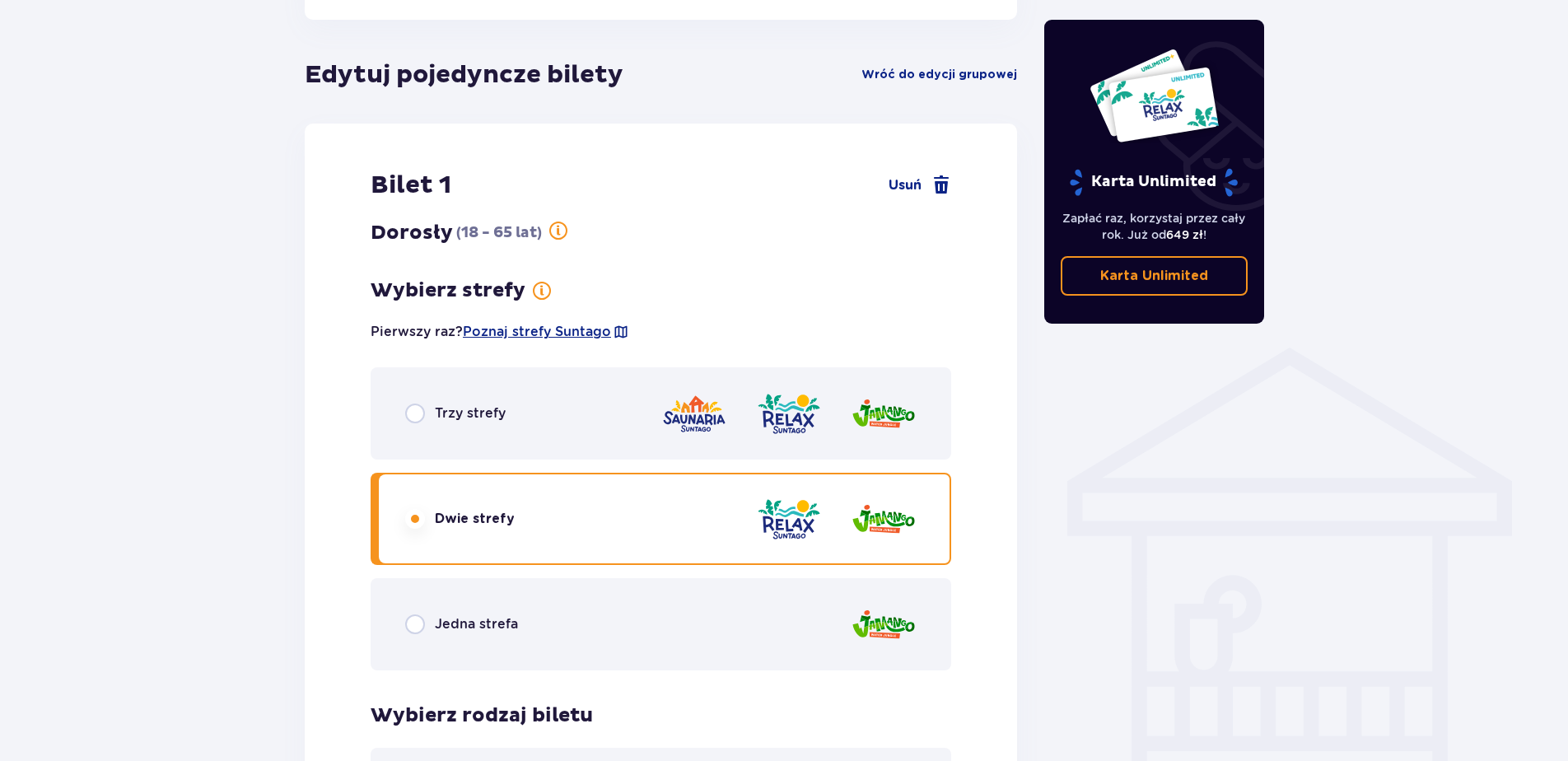
click at [494, 417] on span "Trzy strefy" at bounding box center [470, 414] width 71 height 18
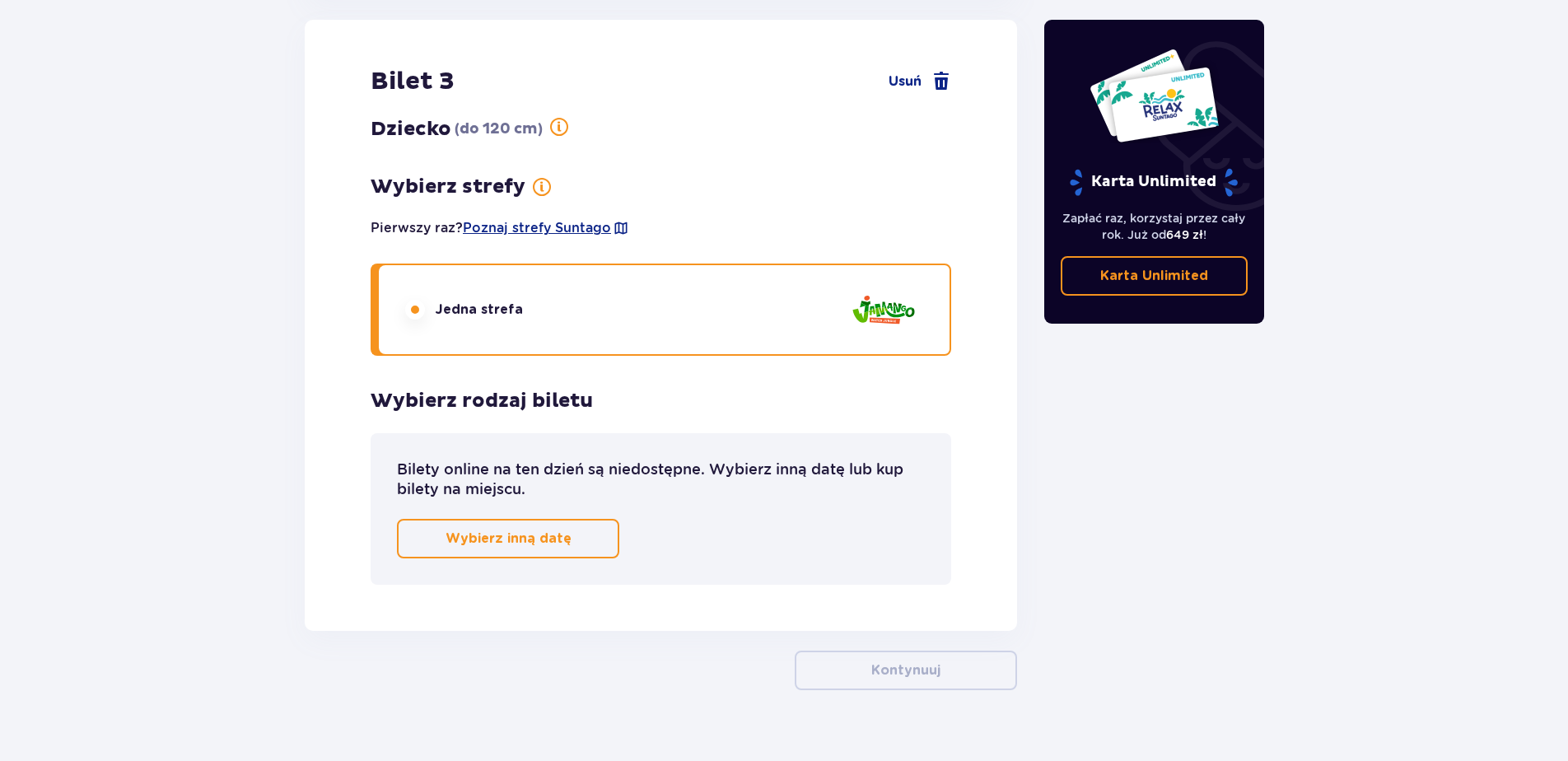
scroll to position [2805, 0]
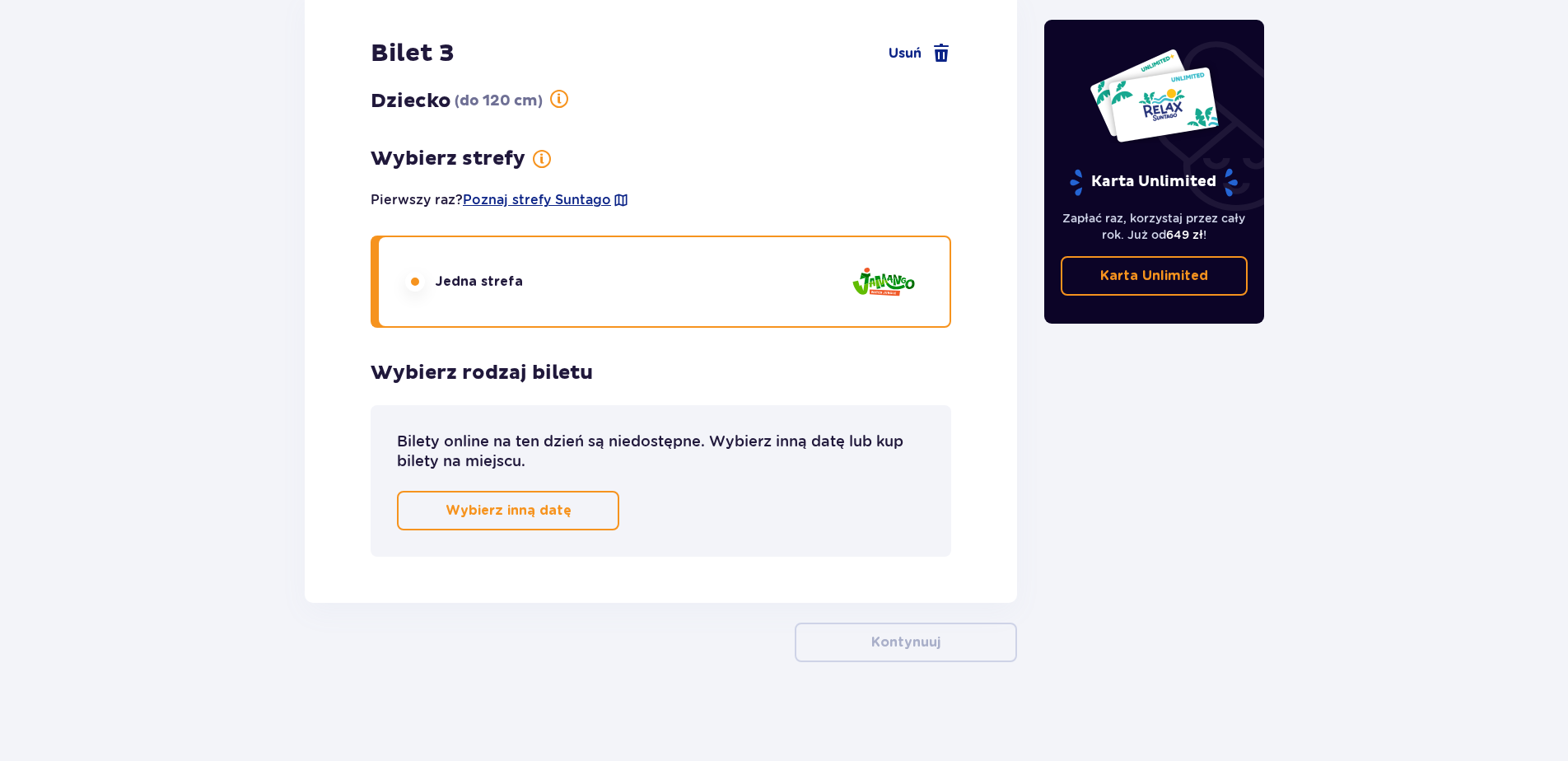
click at [699, 571] on div "Bilet 3 Usuń Dziecko ( do 120 cm ) Wybierz strefy dla biletu o numerze 3 Pierws…" at bounding box center [661, 297] width 712 height 612
drag, startPoint x: 777, startPoint y: 599, endPoint x: 782, endPoint y: 614, distance: 15.8
drag, startPoint x: 525, startPoint y: 461, endPoint x: 877, endPoint y: 443, distance: 352.5
click at [877, 442] on p "Bilety online na ten dzień są niedostępne. Wybierz inną datę lub kup bilety na …" at bounding box center [661, 451] width 528 height 39
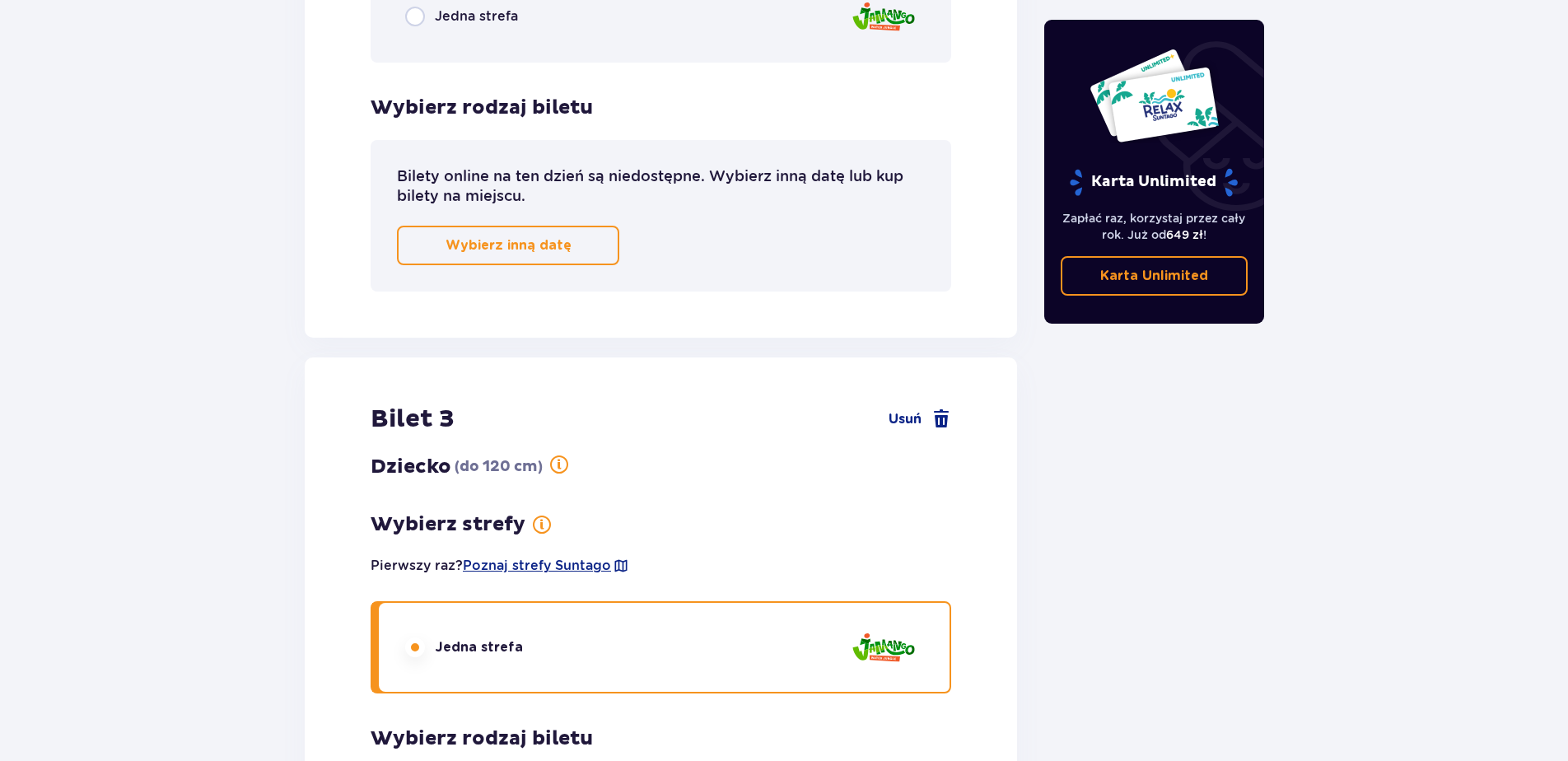
scroll to position [2311, 0]
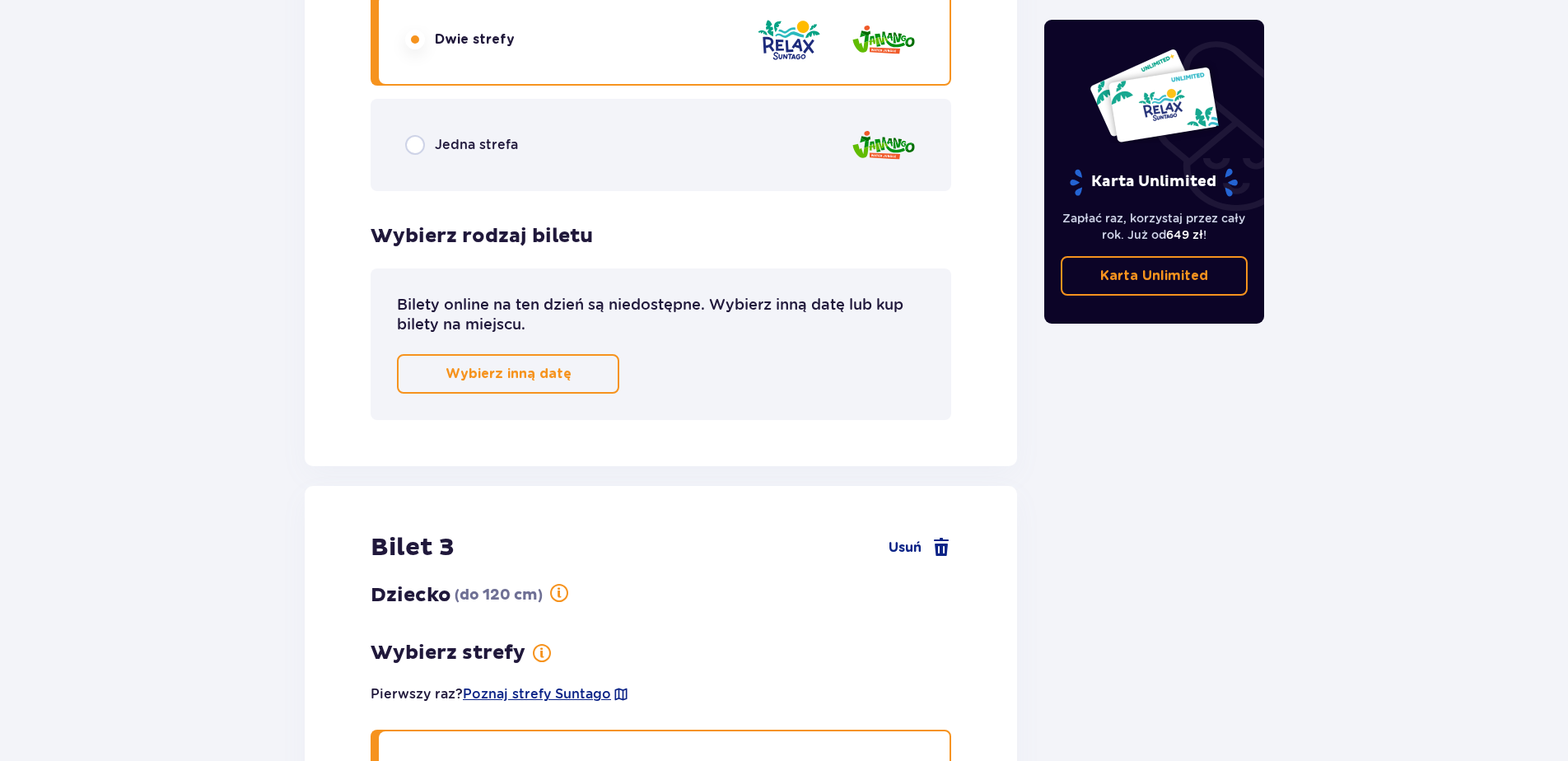
click at [555, 366] on p "Wybierz inną datę" at bounding box center [508, 374] width 126 height 18
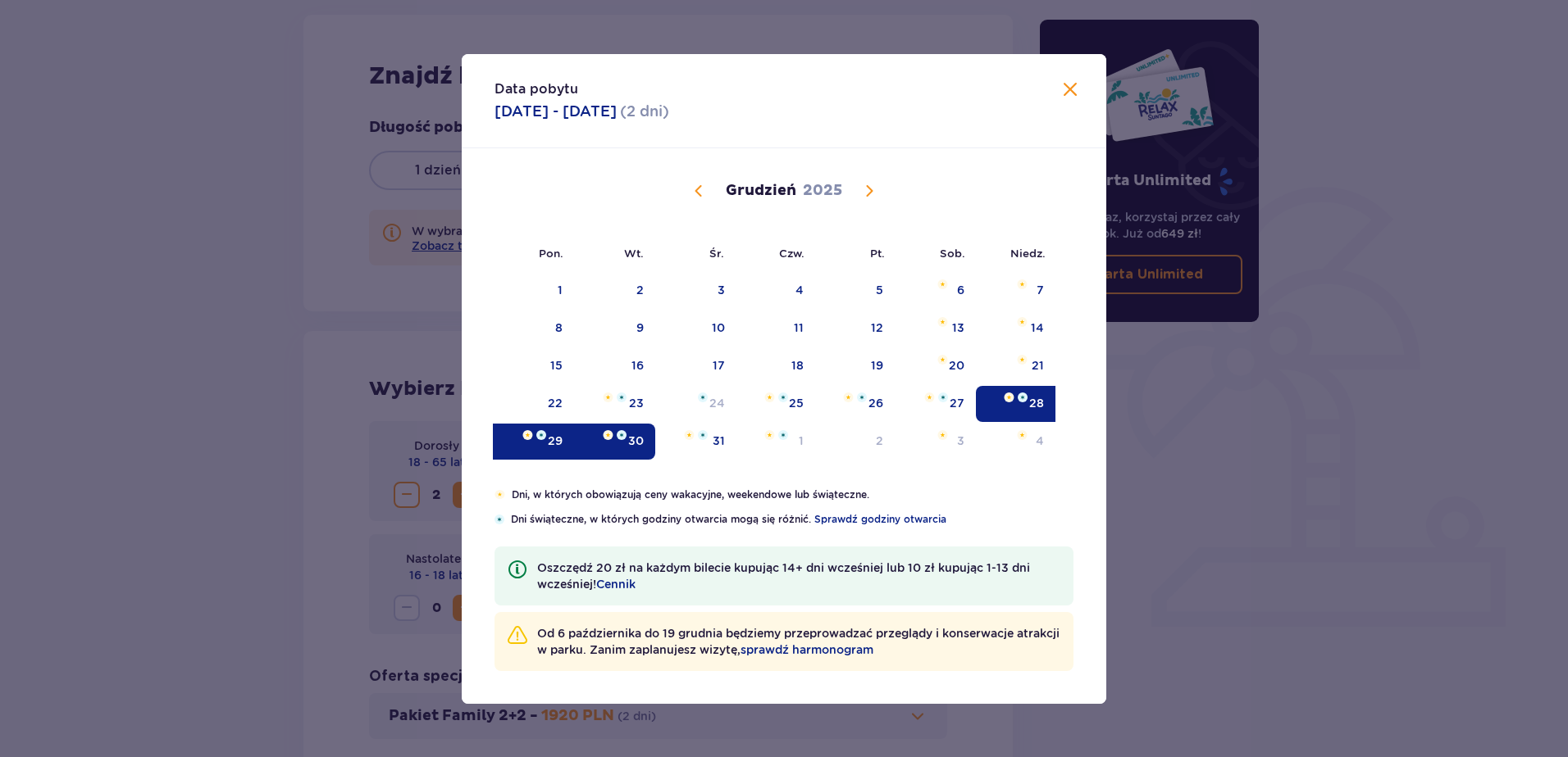
scroll to position [215, 0]
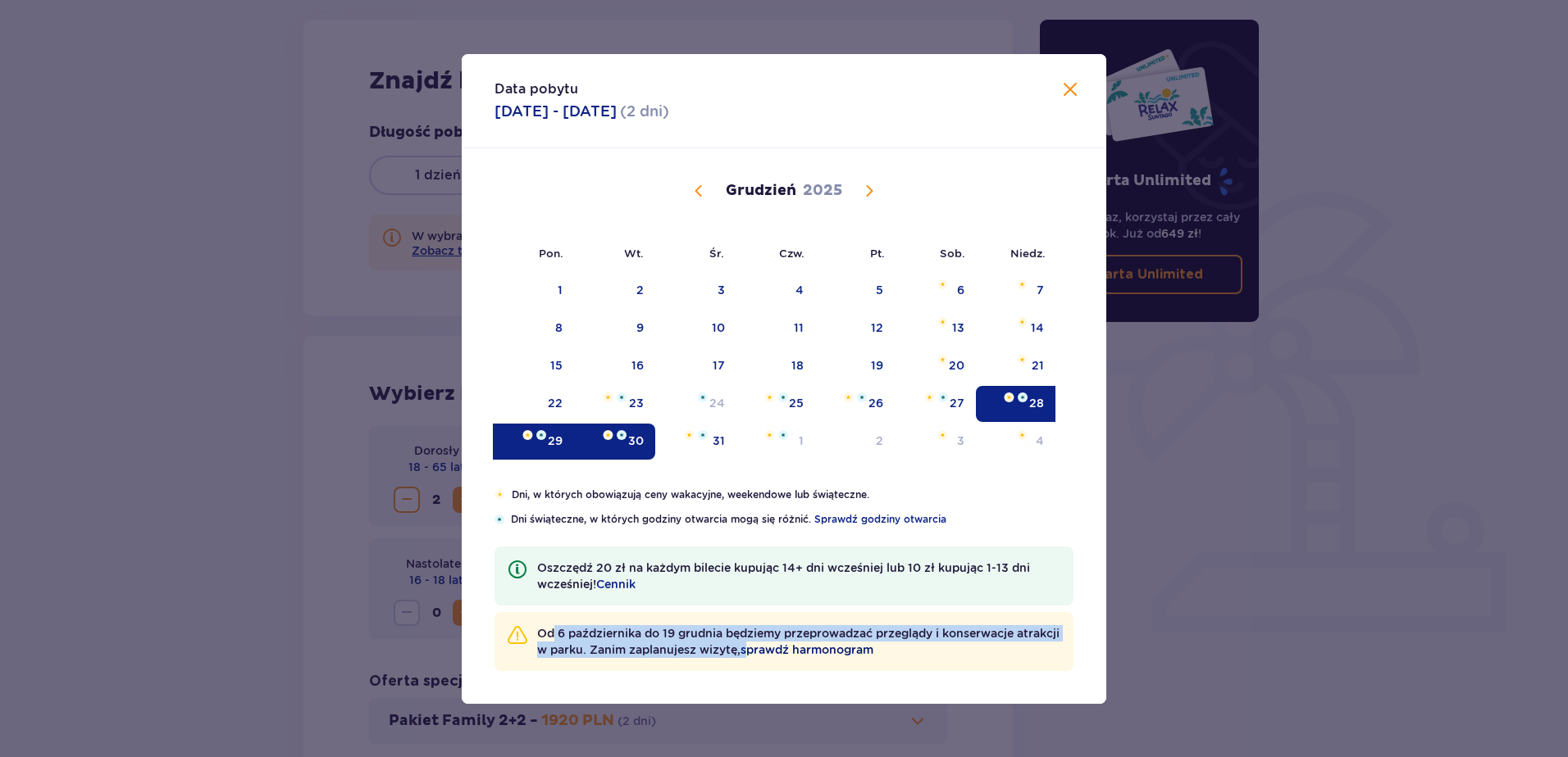
drag, startPoint x: 556, startPoint y: 634, endPoint x: 791, endPoint y: 647, distance: 235.4
click at [791, 647] on p "Od [DATE] do [DATE] będziemy przeprowadzać przeglądy i konserwacje atrakcji w p…" at bounding box center [799, 641] width 523 height 32
click at [695, 190] on span "Poprzedni miesiąc" at bounding box center [698, 191] width 20 height 20
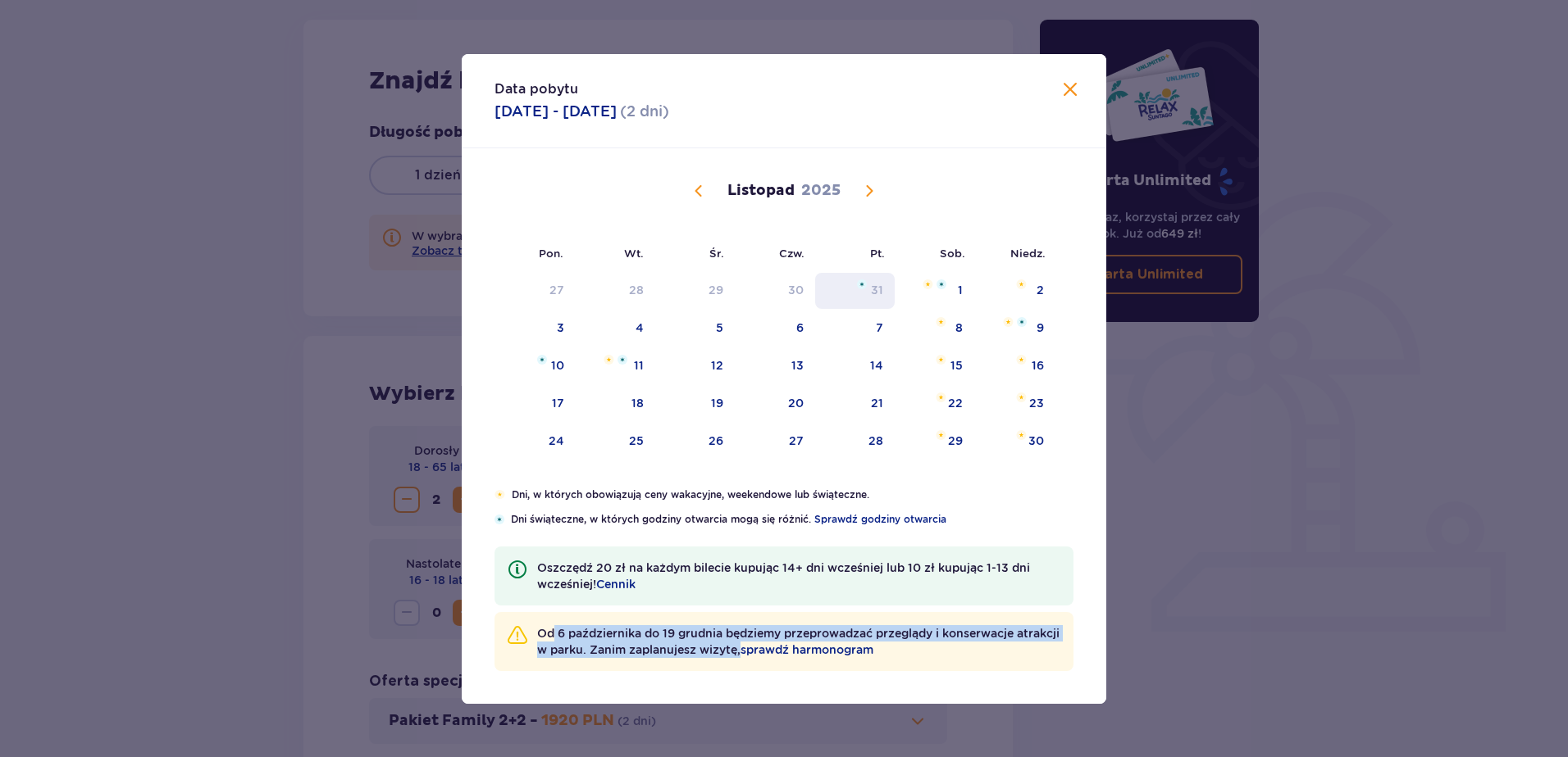
click at [881, 291] on div "31" at bounding box center [876, 291] width 12 height 17
click at [951, 291] on div "1" at bounding box center [934, 291] width 80 height 36
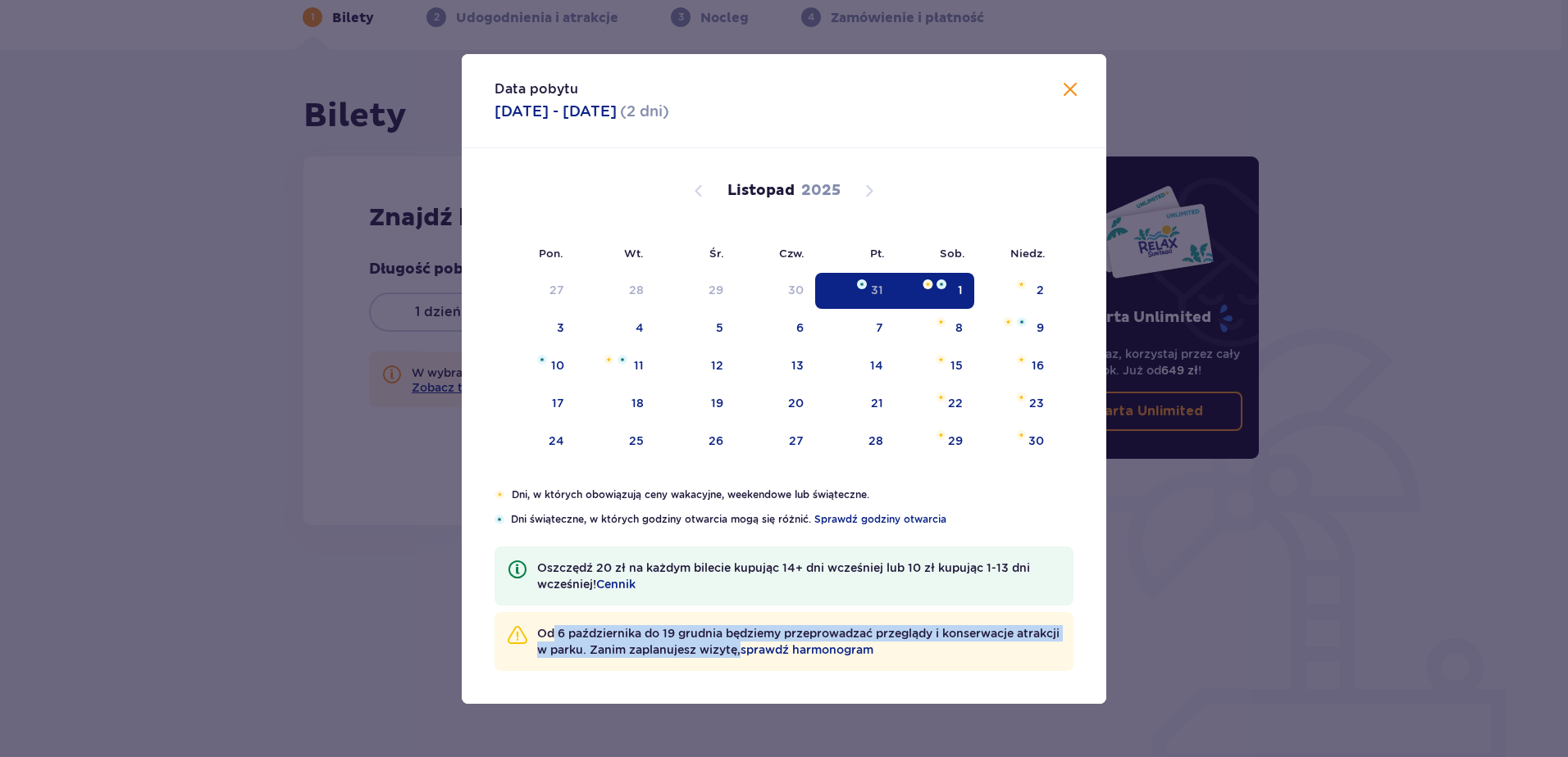
type input "[DATE] - [DATE]"
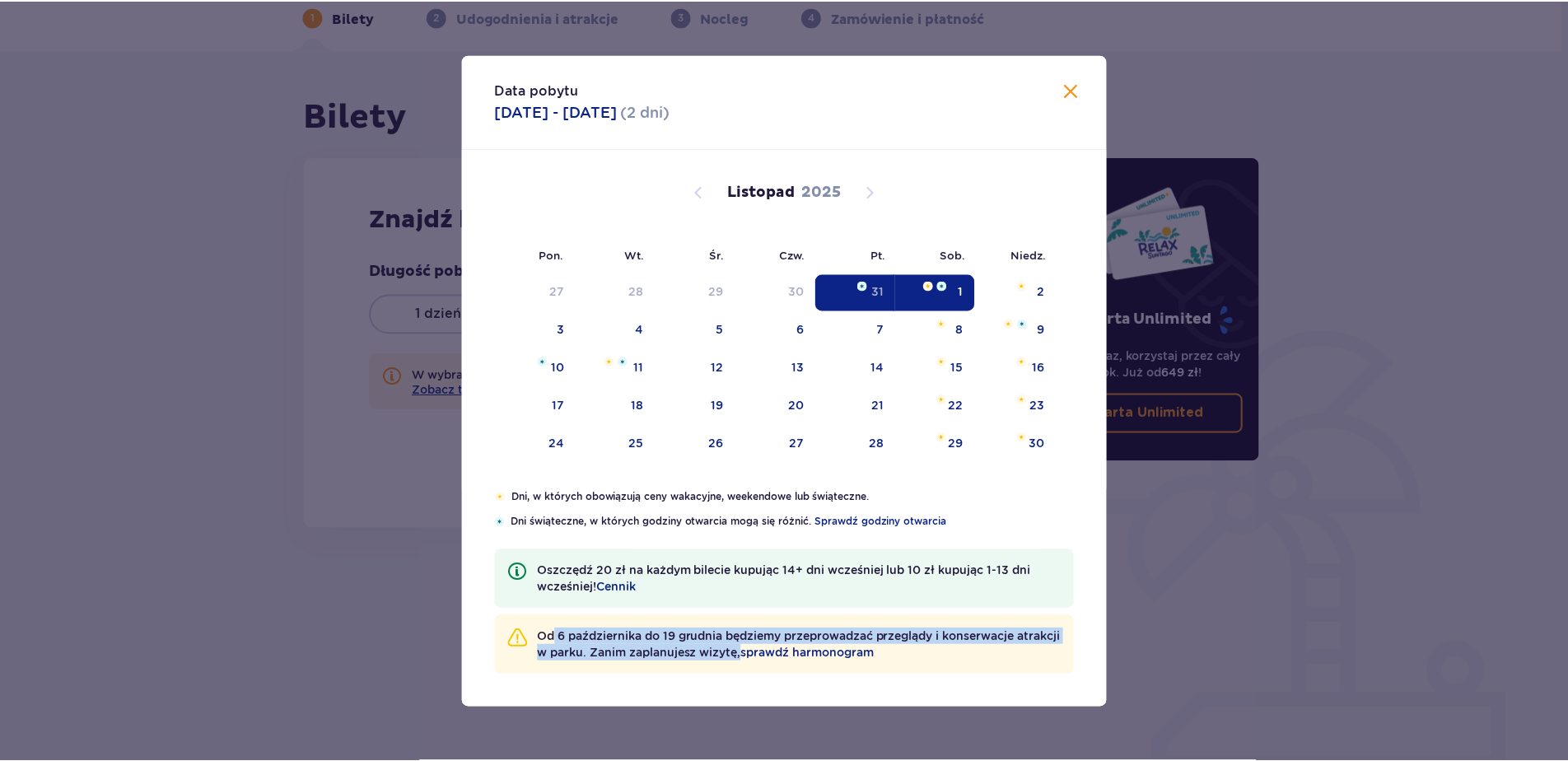
scroll to position [78, 0]
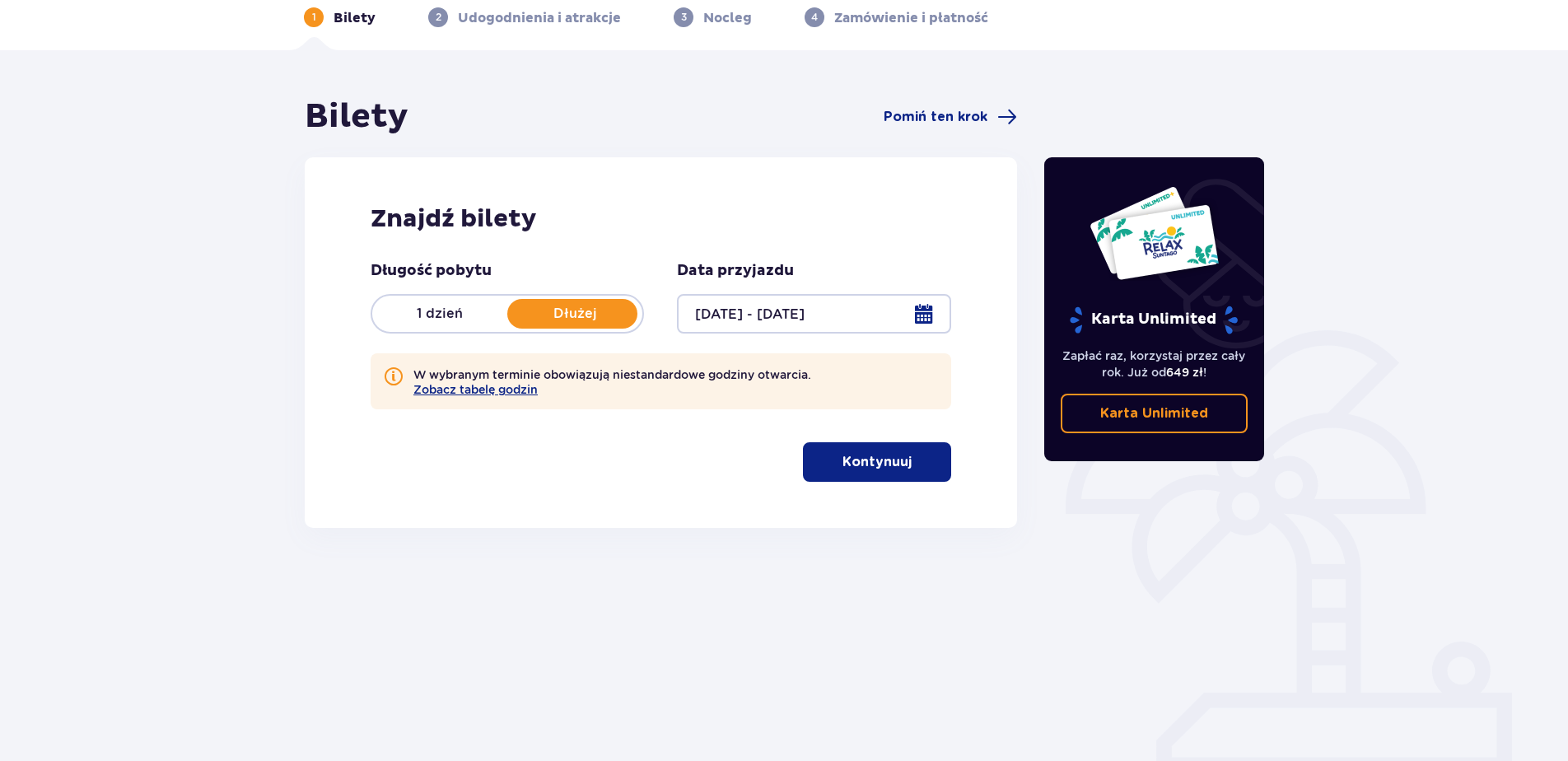
click at [817, 465] on button "Kontynuuj" at bounding box center [877, 461] width 148 height 39
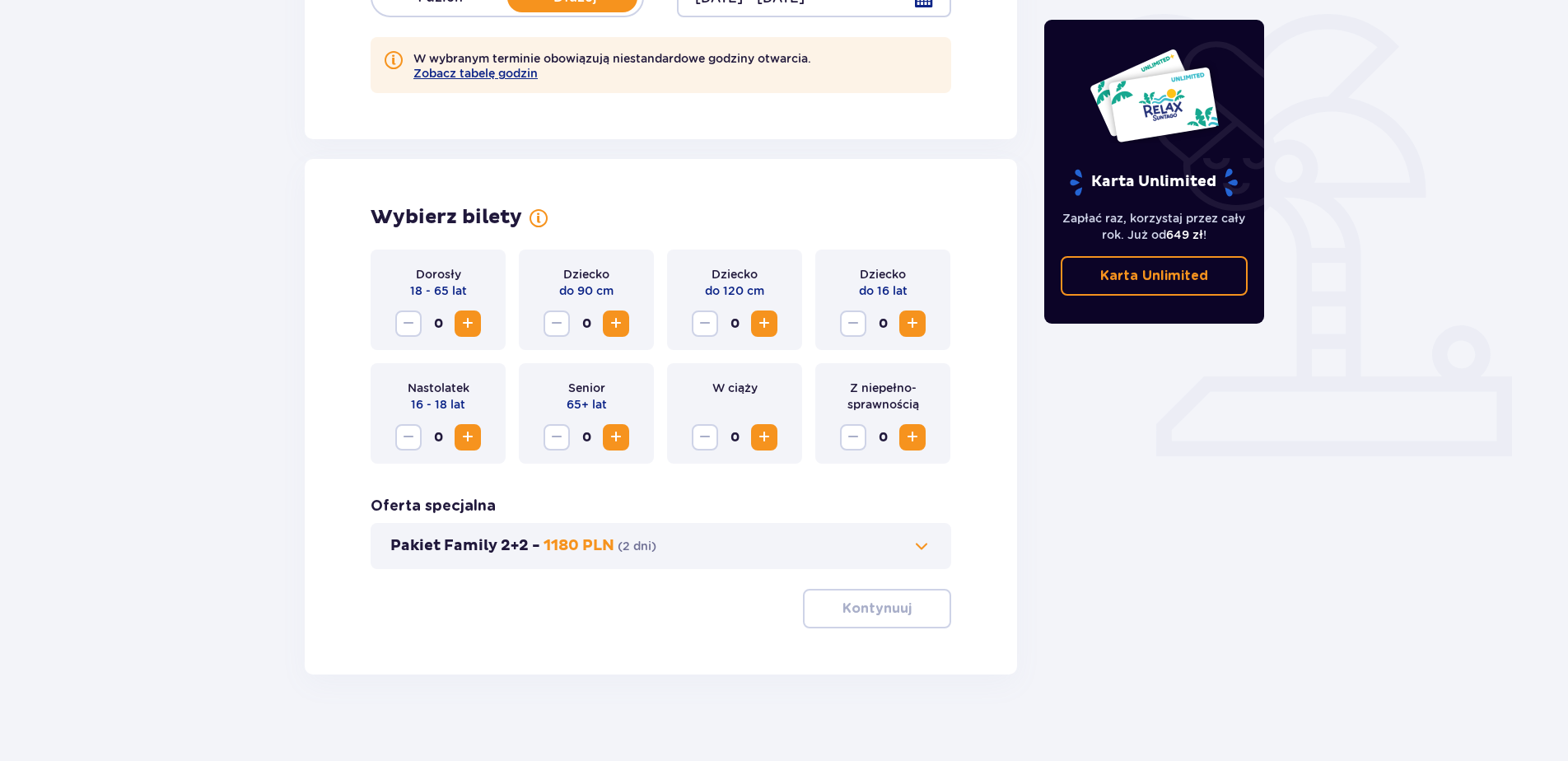
scroll to position [407, 0]
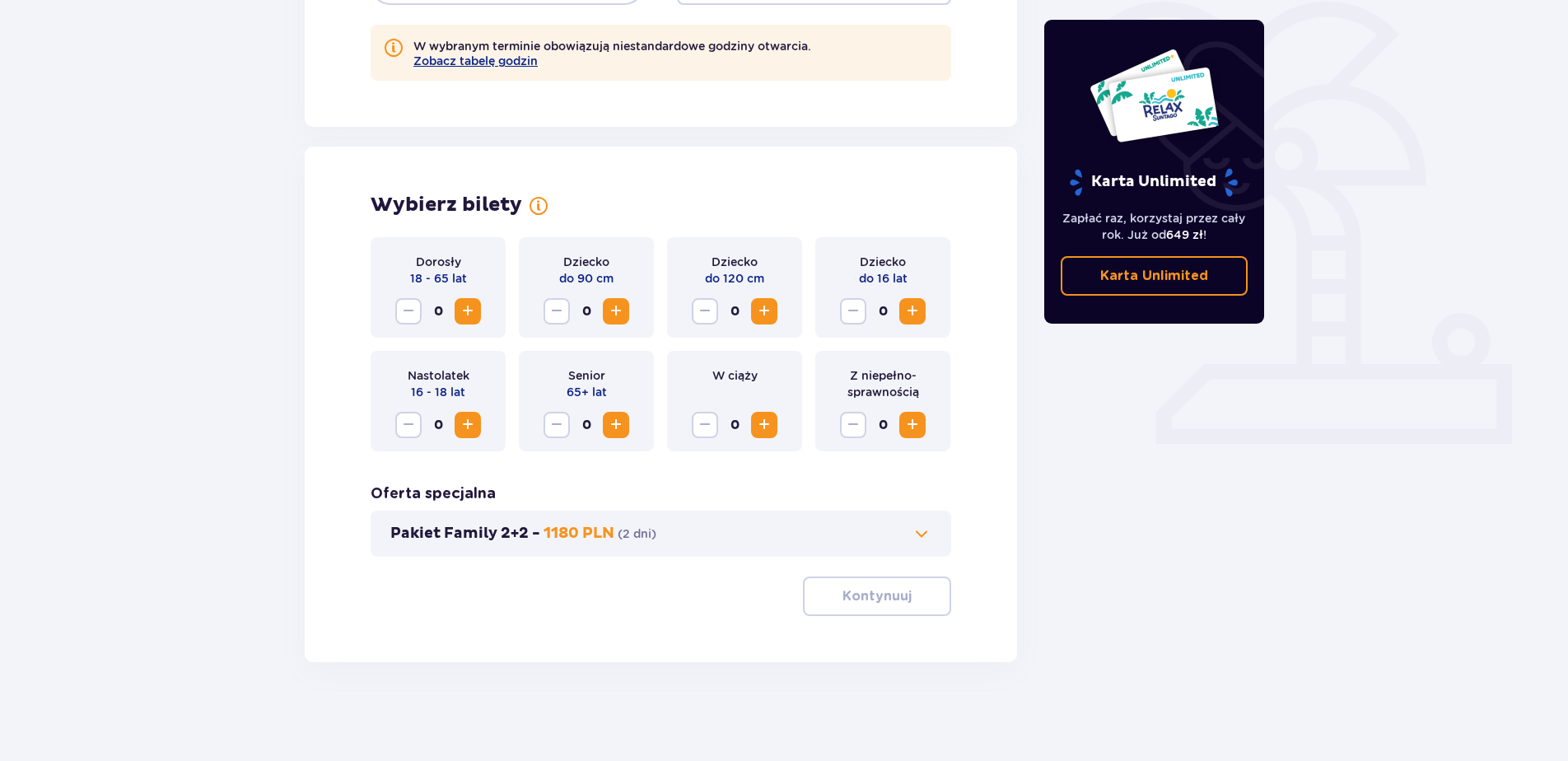
click at [473, 315] on span "Zwiększ" at bounding box center [468, 311] width 20 height 20
click at [473, 315] on span "Zwiększ" at bounding box center [468, 311] width 20 height 20
click at [760, 322] on button "Zwiększ" at bounding box center [764, 311] width 27 height 27
click at [842, 590] on p "Kontynuuj" at bounding box center [877, 597] width 69 height 18
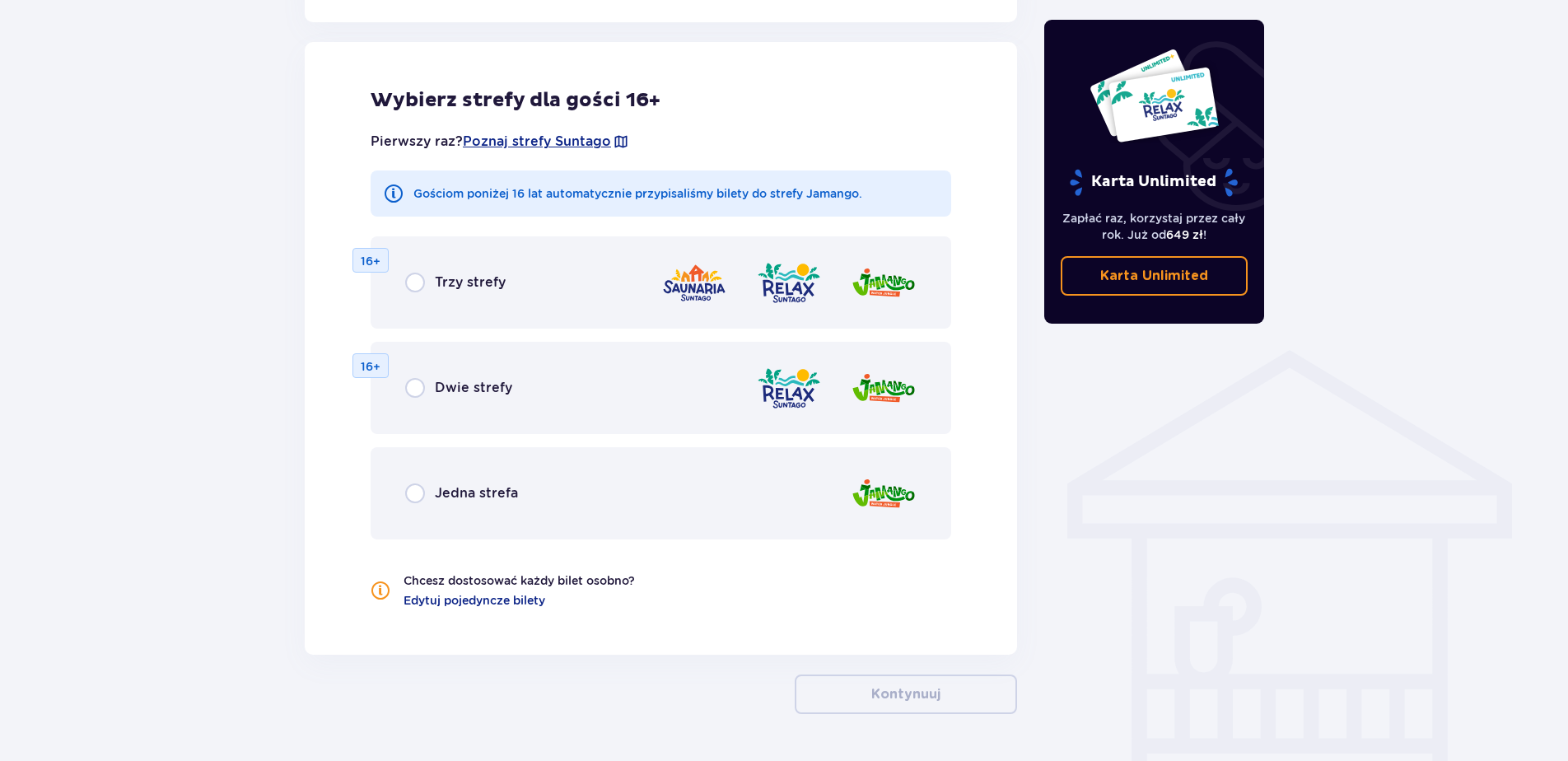
scroll to position [990, 0]
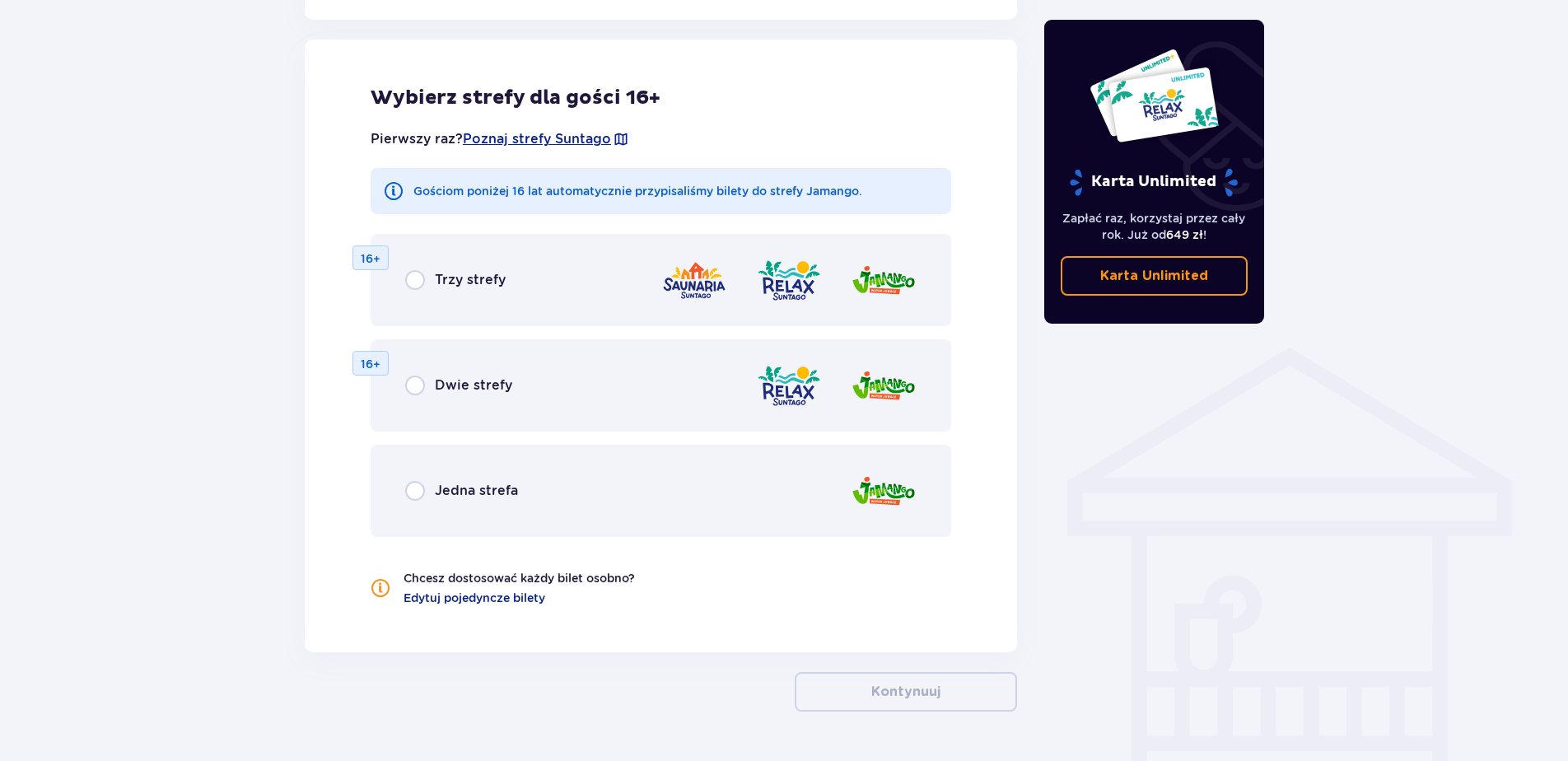
click at [501, 298] on div "Trzy strefy 16+" at bounding box center [661, 280] width 580 height 93
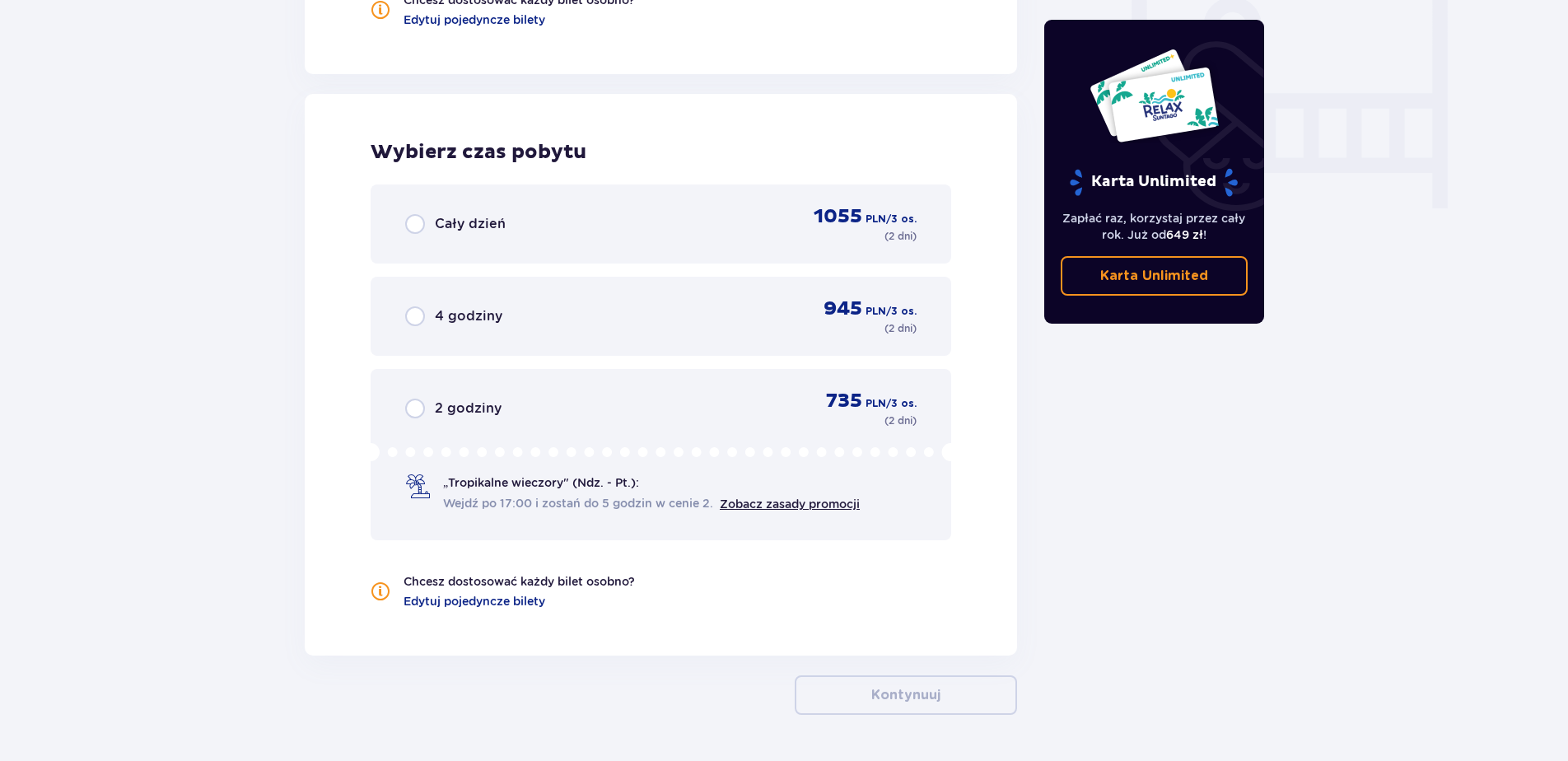
scroll to position [1539, 0]
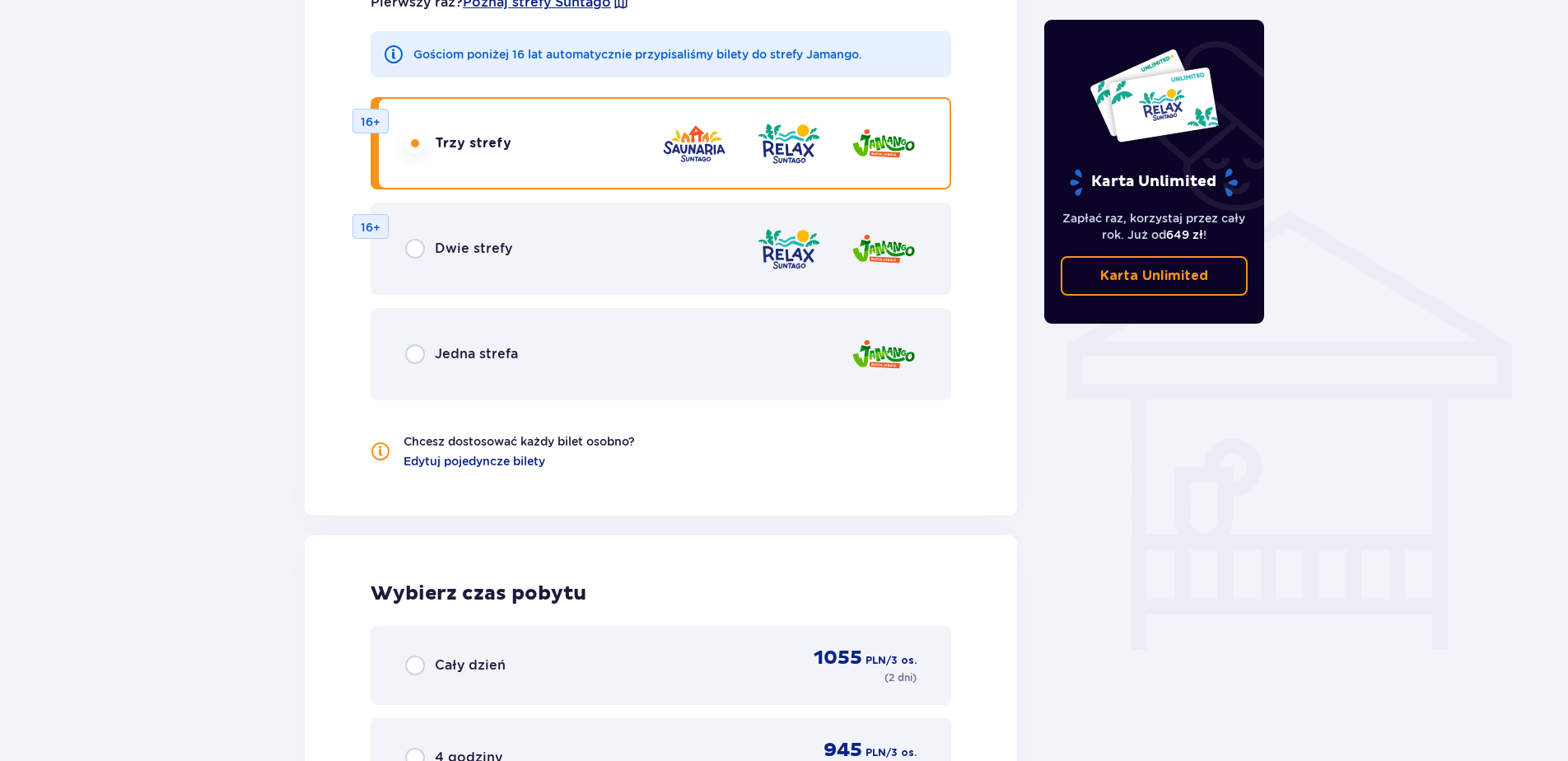
click at [509, 264] on div "Dwie strefy 16+" at bounding box center [661, 249] width 580 height 93
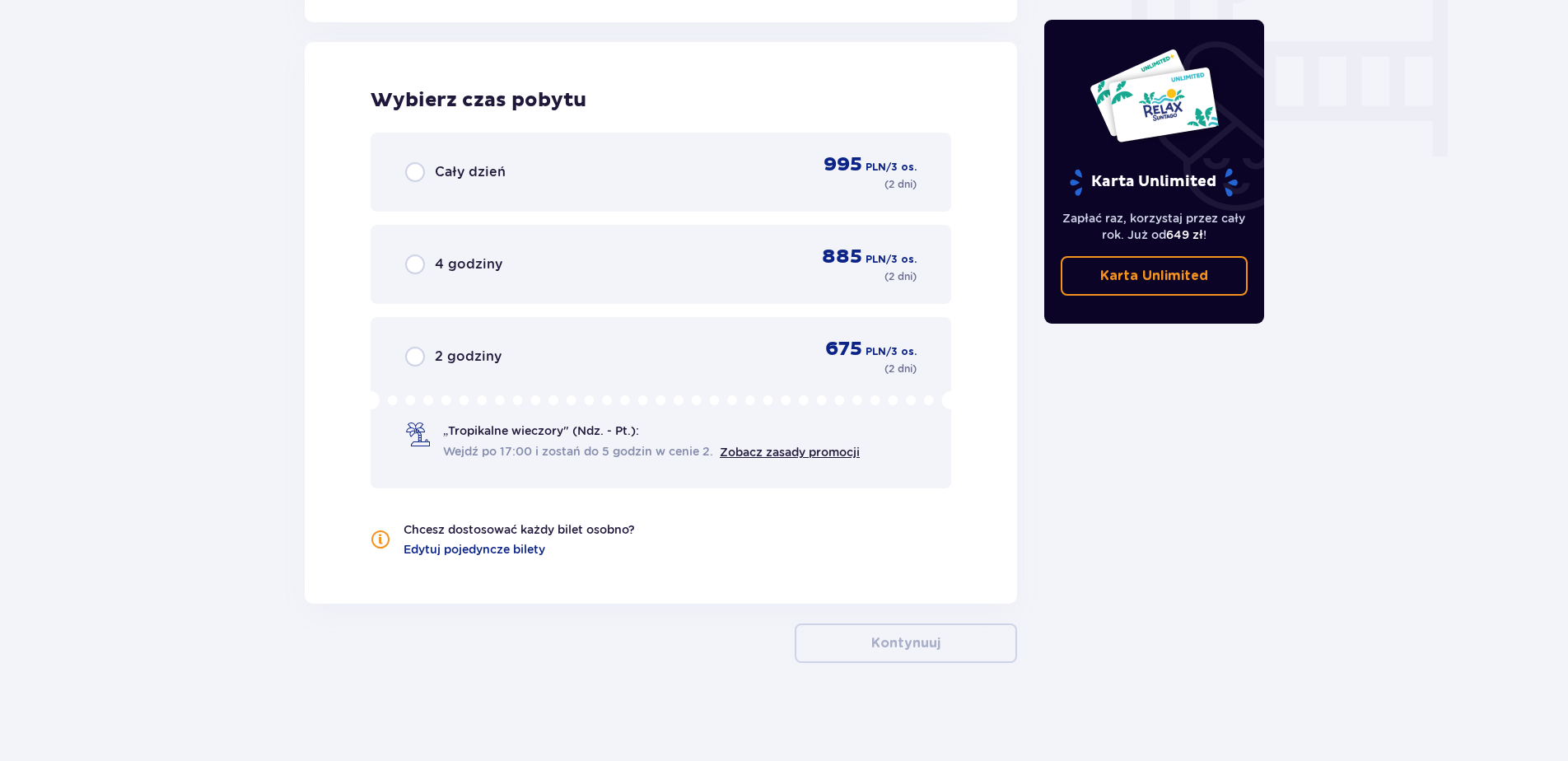
scroll to position [1621, 0]
click at [505, 171] on div "Cały dzień 995 PLN / 3 os. ( 2 dni )" at bounding box center [661, 171] width 511 height 39
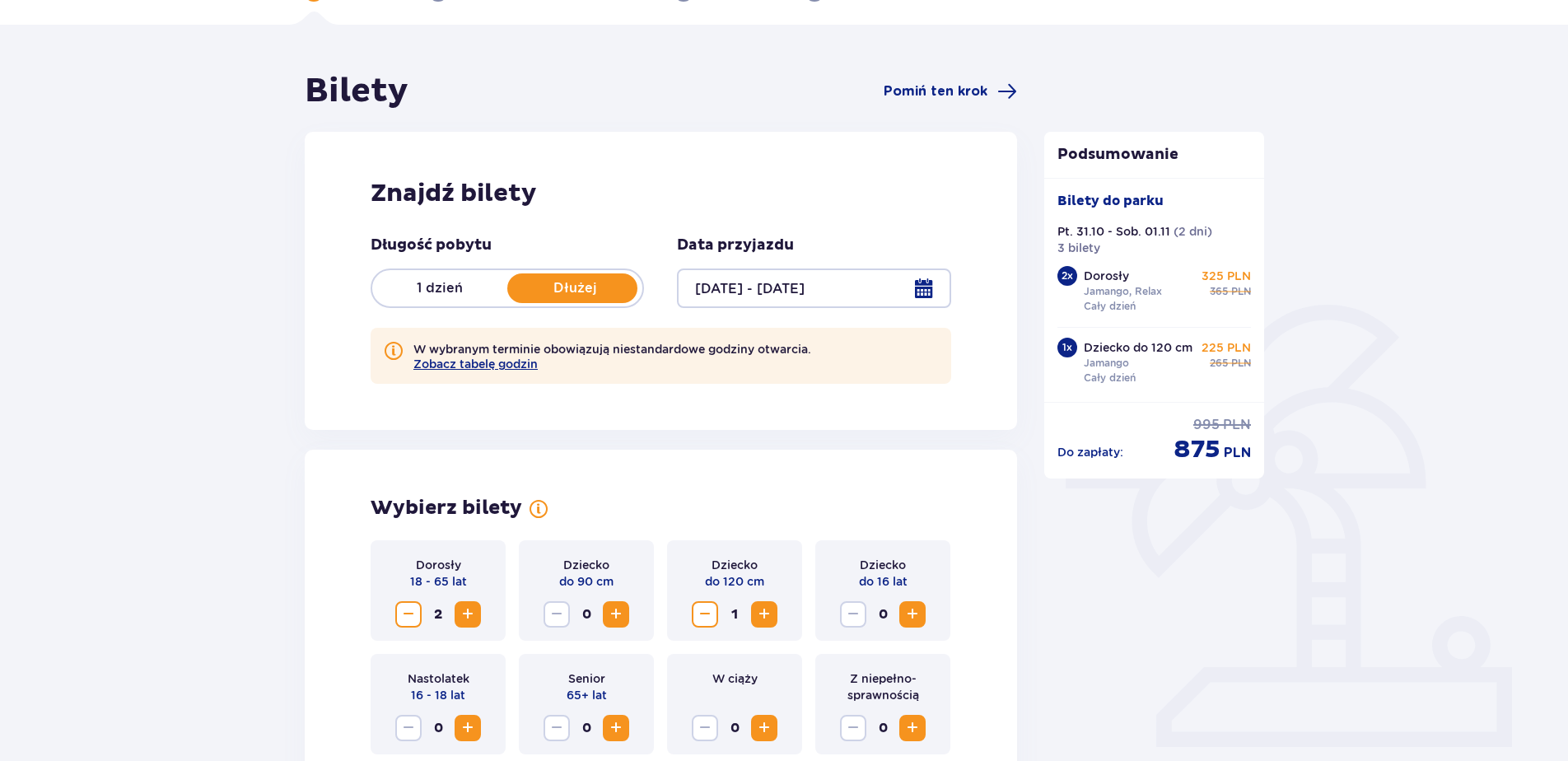
scroll to position [0, 0]
